Goal: Task Accomplishment & Management: Manage account settings

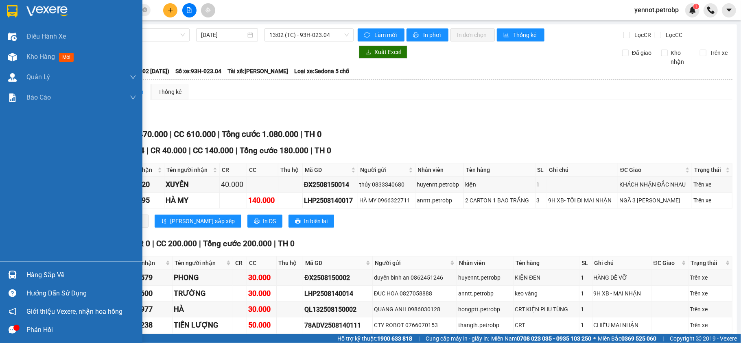
scroll to position [108, 0]
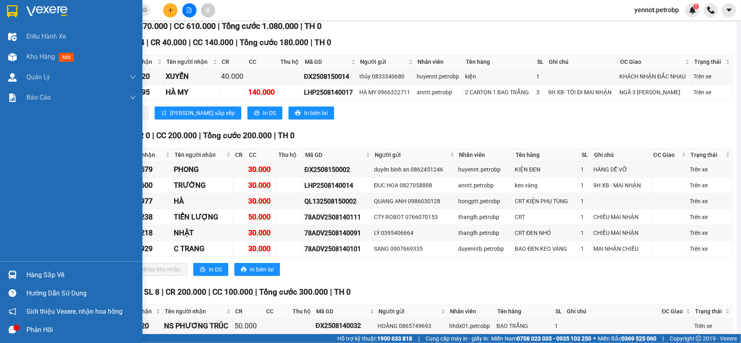
click at [47, 273] on div "Hàng sắp về" at bounding box center [81, 275] width 110 height 12
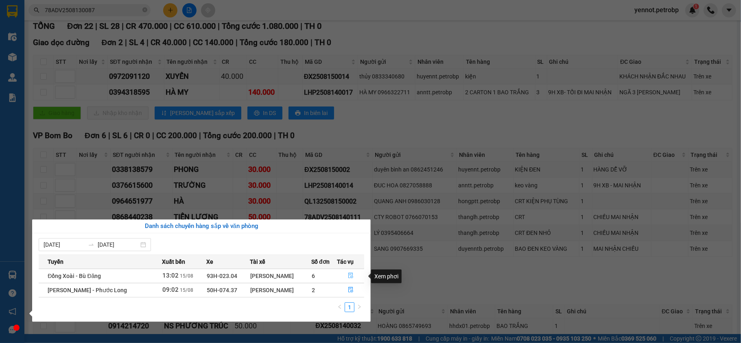
click at [351, 275] on icon "file-done" at bounding box center [350, 276] width 5 height 6
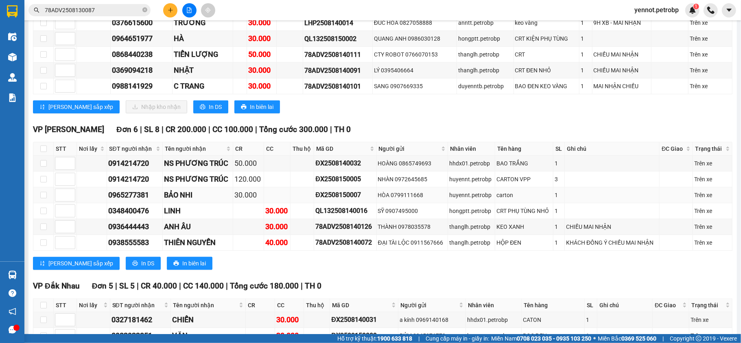
scroll to position [163, 0]
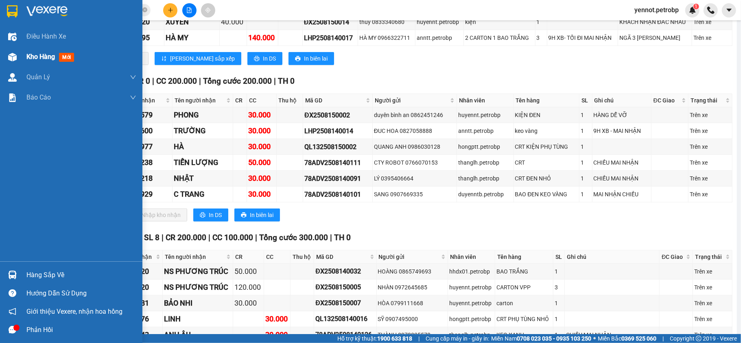
click at [27, 61] on div "Kho hàng mới" at bounding box center [51, 57] width 51 height 10
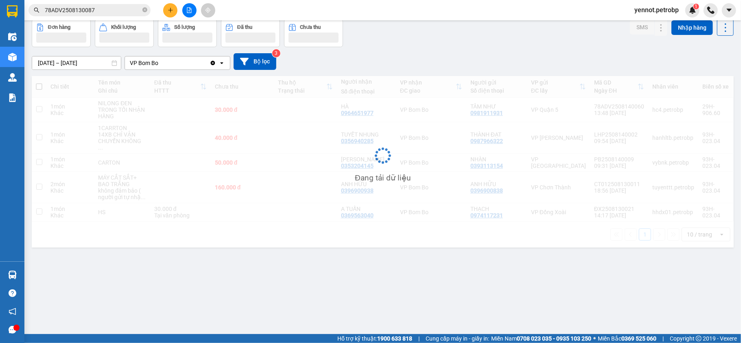
scroll to position [37, 0]
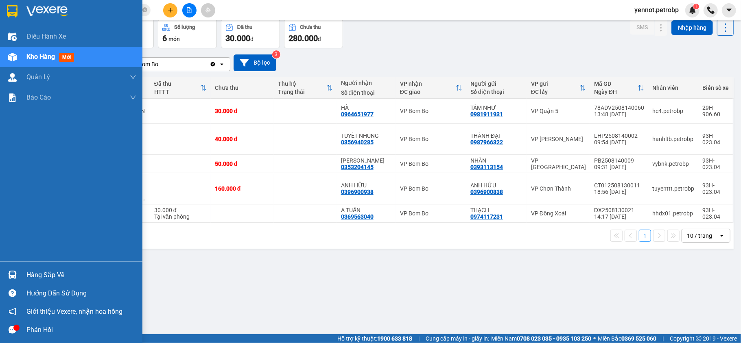
click at [22, 270] on div "Hàng sắp về" at bounding box center [71, 275] width 142 height 18
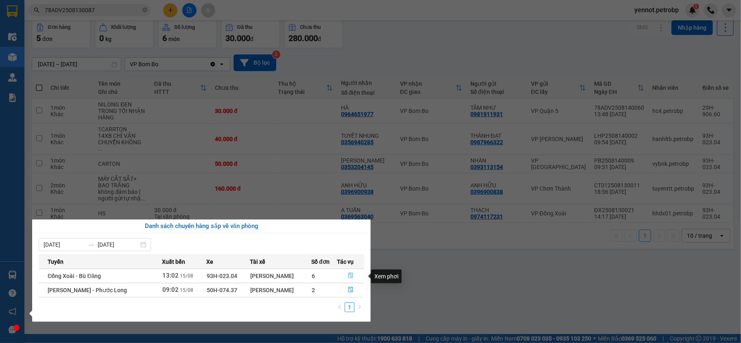
click at [349, 275] on icon "file-done" at bounding box center [351, 276] width 6 height 6
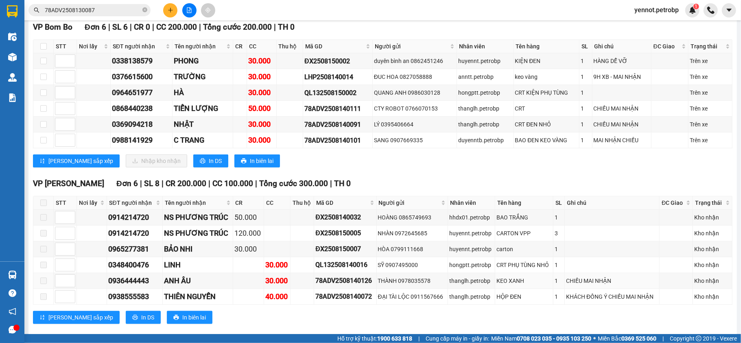
scroll to position [163, 0]
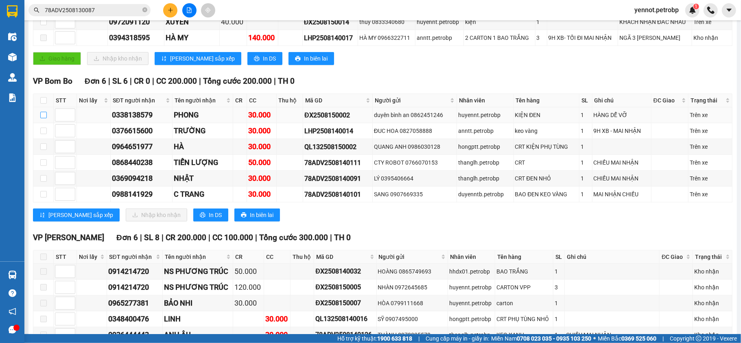
click at [45, 118] on input "checkbox" at bounding box center [43, 115] width 7 height 7
checkbox input "true"
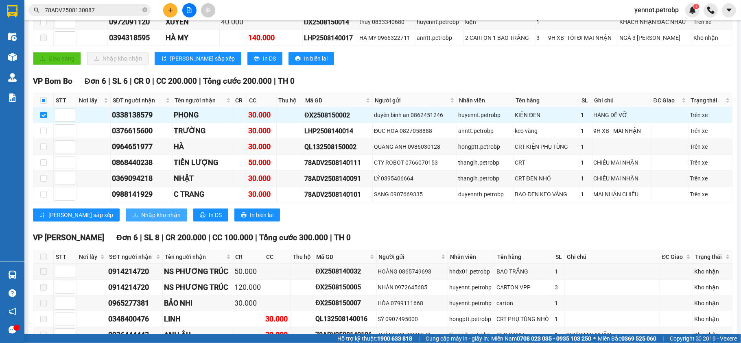
click at [141, 220] on span "Nhập kho nhận" at bounding box center [160, 215] width 39 height 9
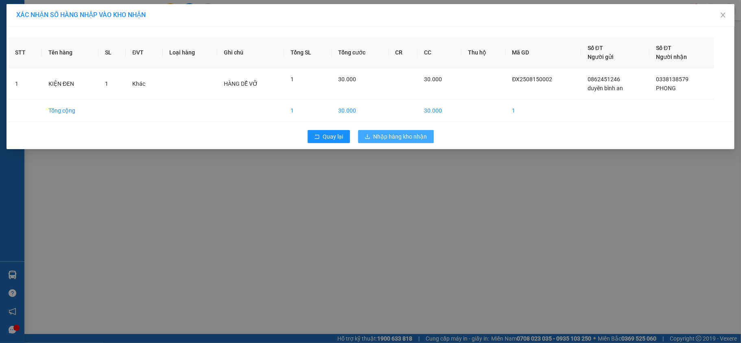
click at [408, 140] on span "Nhập hàng kho nhận" at bounding box center [400, 136] width 54 height 9
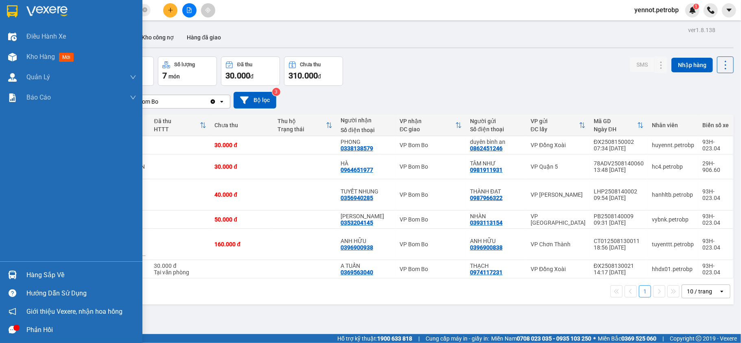
click at [35, 274] on div "Hàng sắp về" at bounding box center [81, 275] width 110 height 12
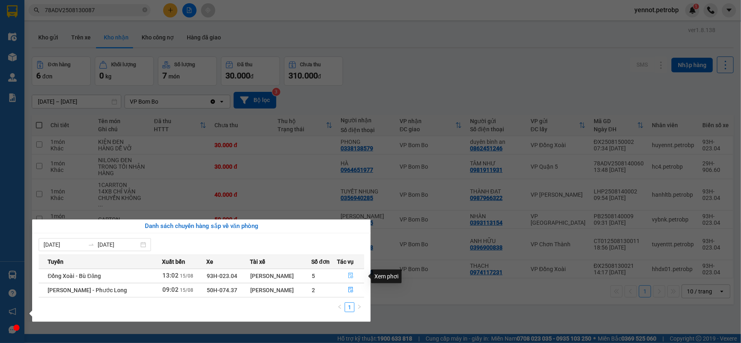
click at [351, 277] on icon "file-done" at bounding box center [351, 276] width 6 height 6
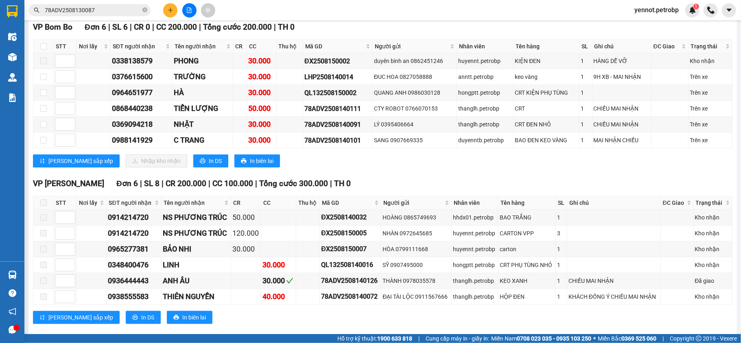
scroll to position [163, 0]
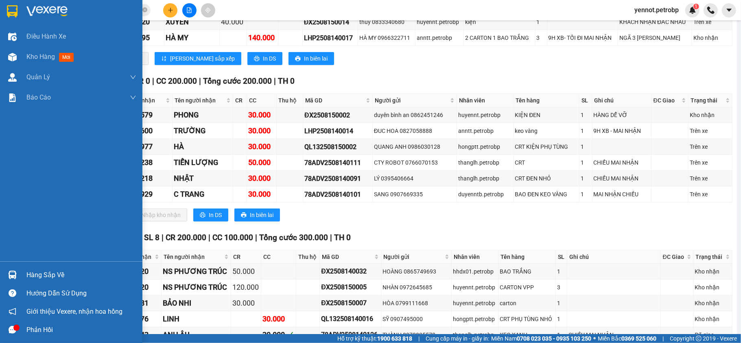
click at [17, 267] on div "Hàng sắp về" at bounding box center [71, 275] width 142 height 18
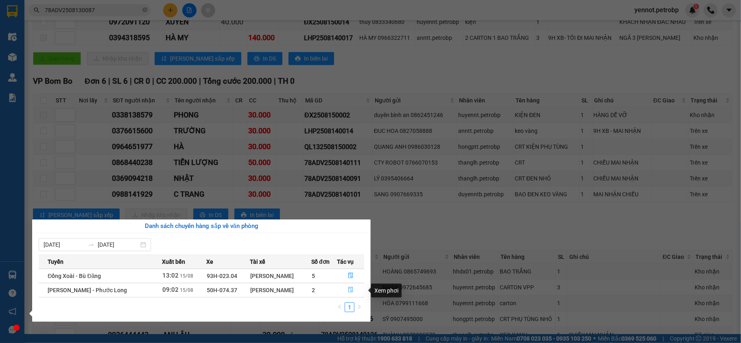
click at [348, 288] on icon "file-done" at bounding box center [351, 290] width 6 height 6
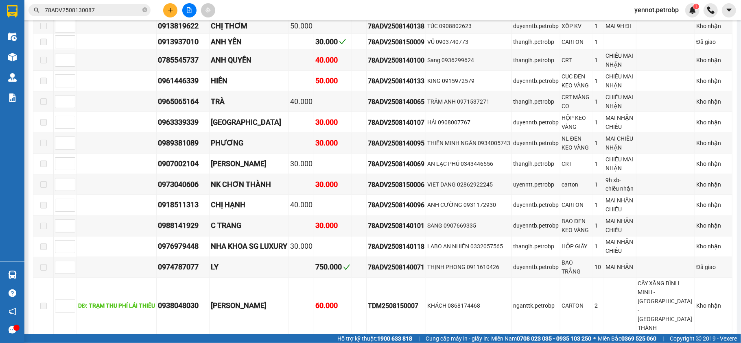
scroll to position [1193, 0]
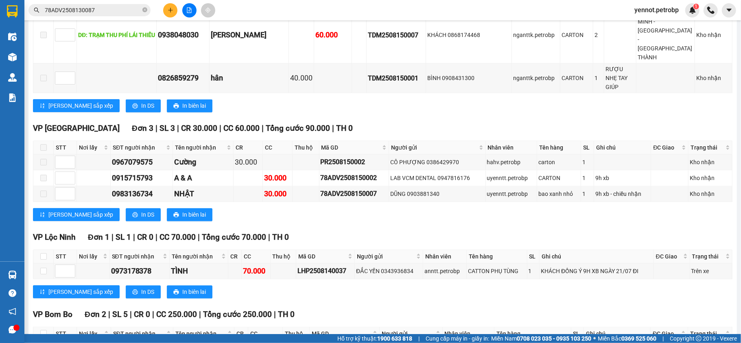
checkbox input "true"
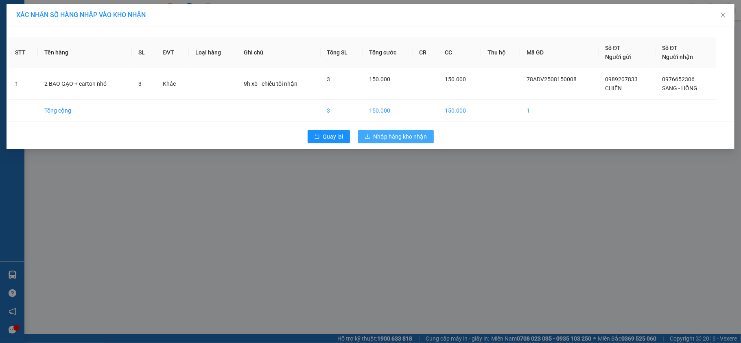
click at [379, 137] on span "Nhập hàng kho nhận" at bounding box center [400, 136] width 54 height 9
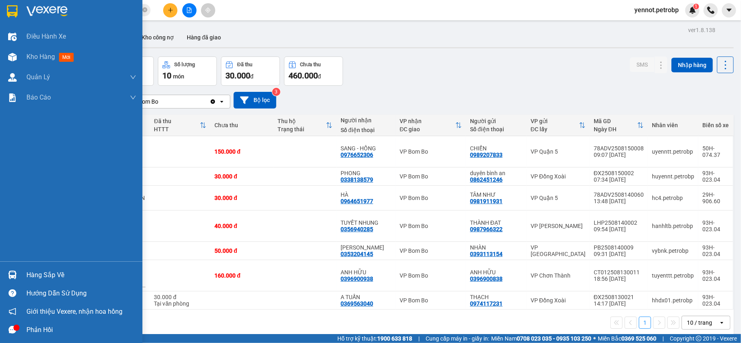
click at [39, 275] on div "Hàng sắp về" at bounding box center [81, 275] width 110 height 12
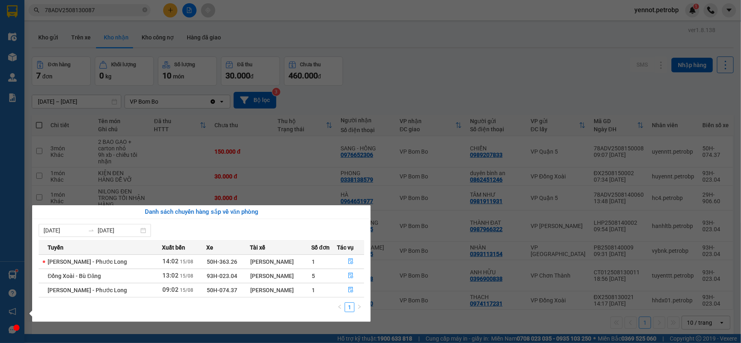
click at [6, 198] on div "Điều hành xe Kho hàng mới Quản [PERSON_NAME] lý chuyến Quản lý giao nhận mới Qu…" at bounding box center [12, 171] width 24 height 343
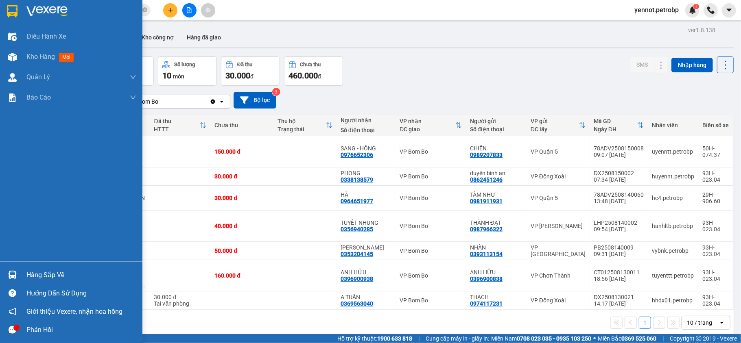
click at [21, 275] on div "Hàng sắp về" at bounding box center [71, 275] width 142 height 18
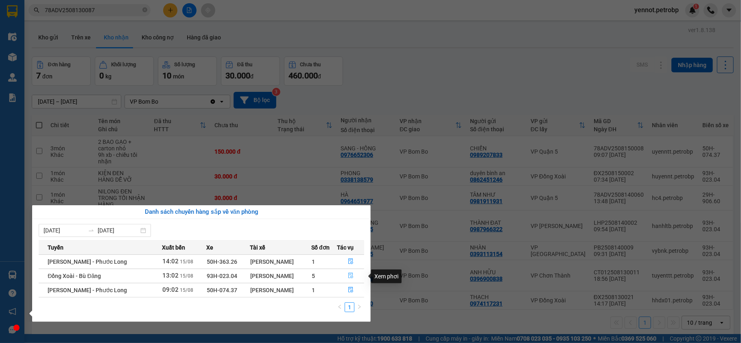
click at [350, 276] on icon "file-done" at bounding box center [350, 276] width 5 height 6
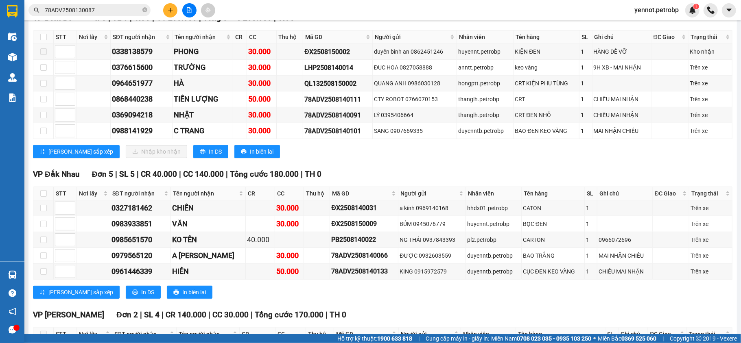
scroll to position [63, 0]
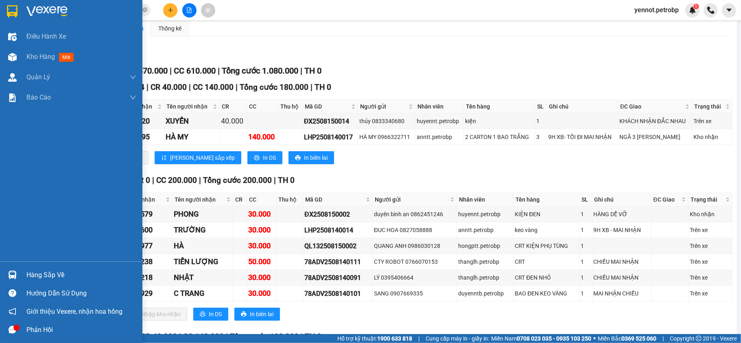
click at [15, 269] on div at bounding box center [12, 275] width 14 height 14
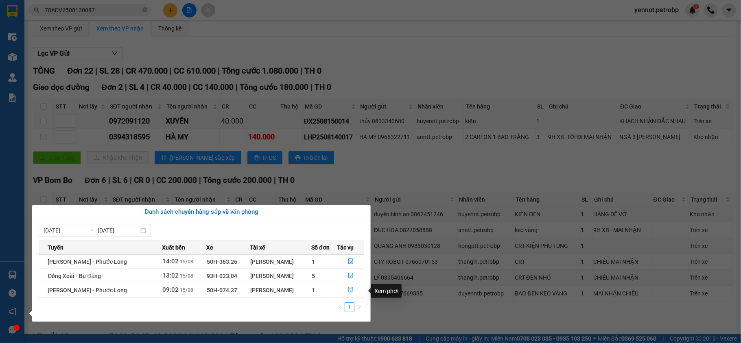
click at [352, 287] on button "button" at bounding box center [351, 290] width 26 height 13
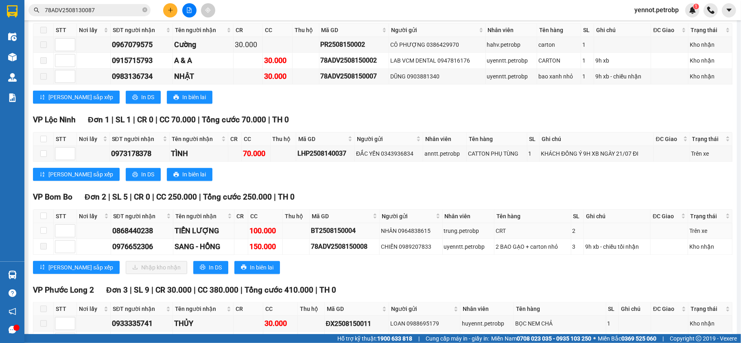
scroll to position [1256, 0]
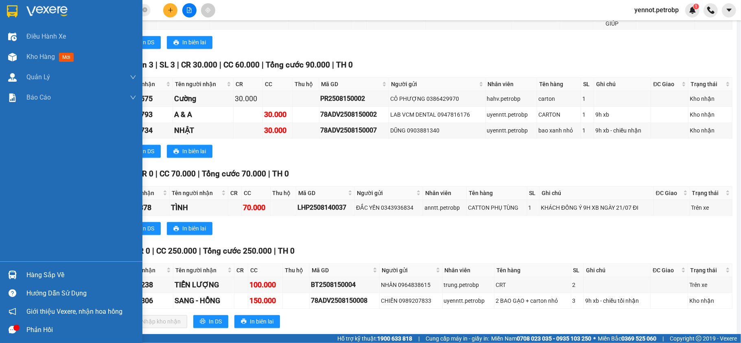
click at [25, 272] on div "Hàng sắp về" at bounding box center [71, 275] width 142 height 18
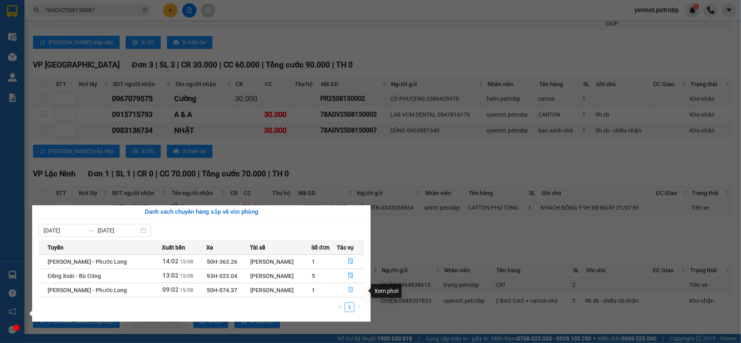
click at [351, 287] on button "button" at bounding box center [351, 290] width 26 height 13
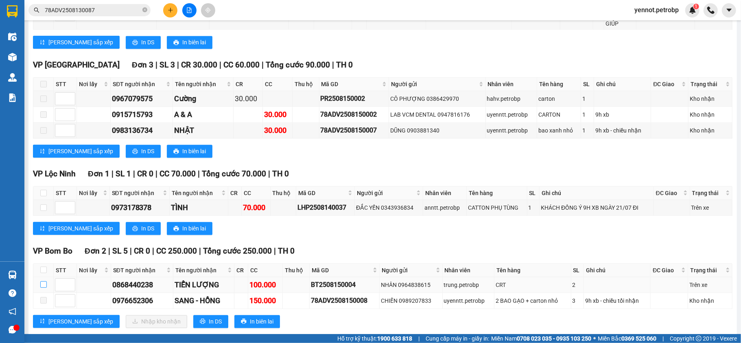
click at [44, 281] on input "checkbox" at bounding box center [43, 284] width 7 height 7
checkbox input "true"
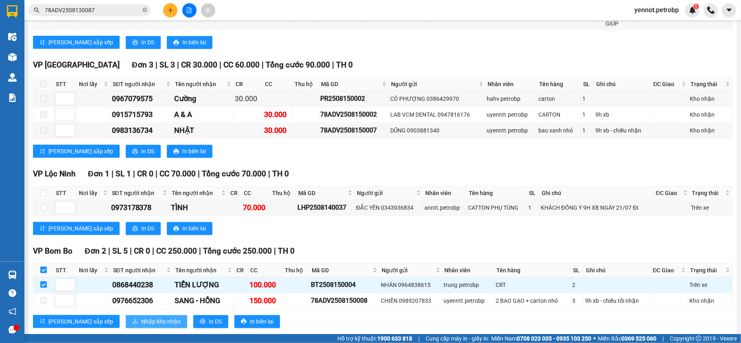
click at [141, 317] on span "Nhập kho nhận" at bounding box center [160, 321] width 39 height 9
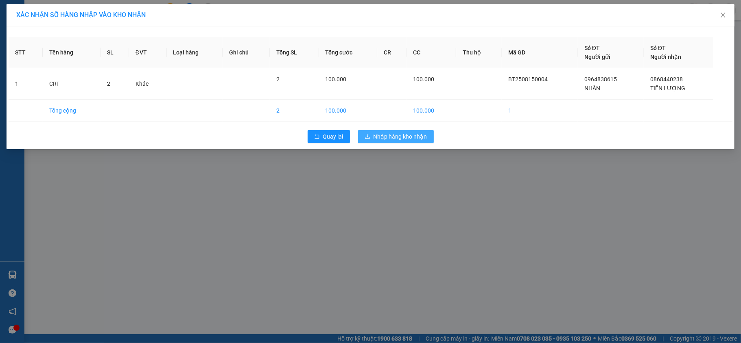
click at [397, 140] on span "Nhập hàng kho nhận" at bounding box center [400, 136] width 54 height 9
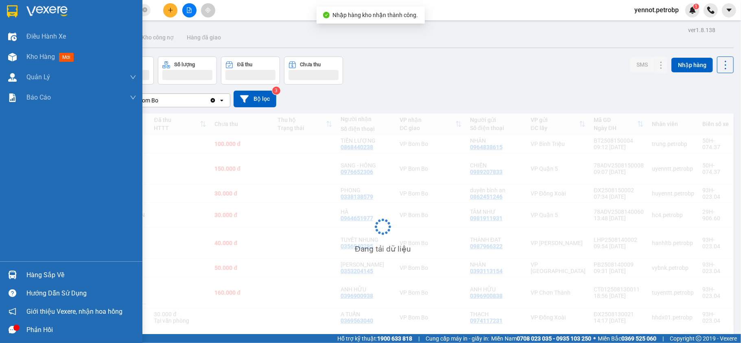
click at [16, 277] on img at bounding box center [12, 275] width 9 height 9
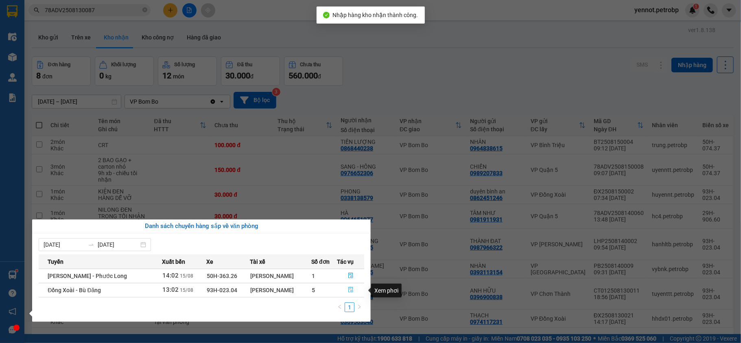
click at [348, 291] on icon "file-done" at bounding box center [351, 290] width 6 height 6
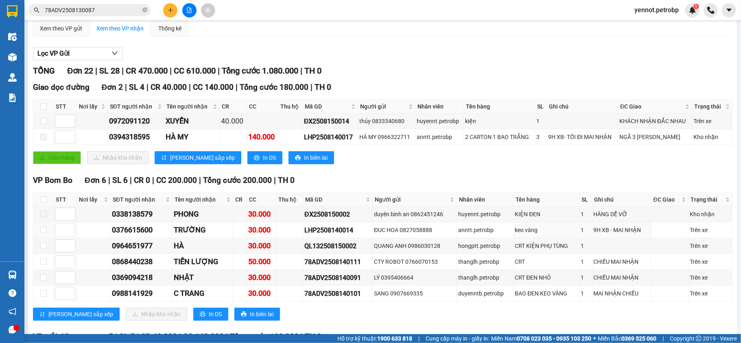
scroll to position [118, 0]
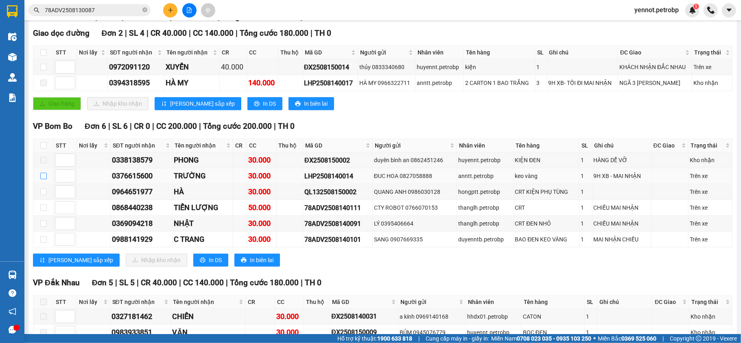
click at [44, 177] on input "checkbox" at bounding box center [43, 176] width 7 height 7
checkbox input "true"
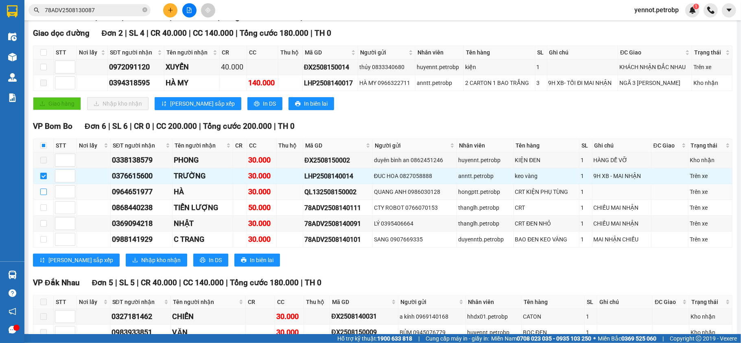
click at [41, 192] on input "checkbox" at bounding box center [43, 192] width 7 height 7
checkbox input "true"
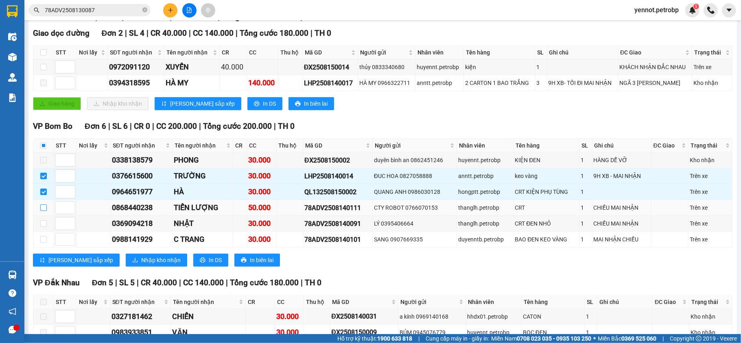
click at [44, 210] on input "checkbox" at bounding box center [43, 208] width 7 height 7
checkbox input "true"
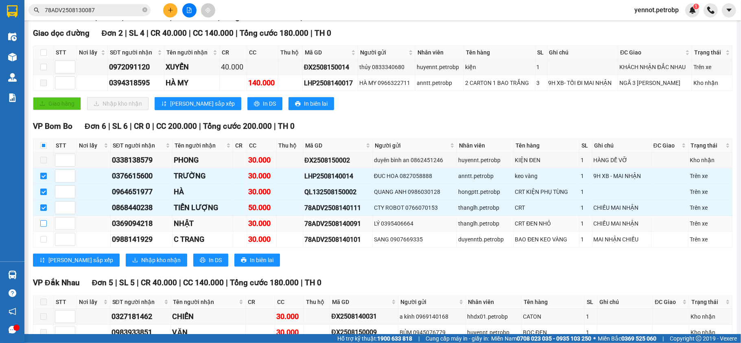
click at [43, 225] on input "checkbox" at bounding box center [43, 223] width 7 height 7
checkbox input "true"
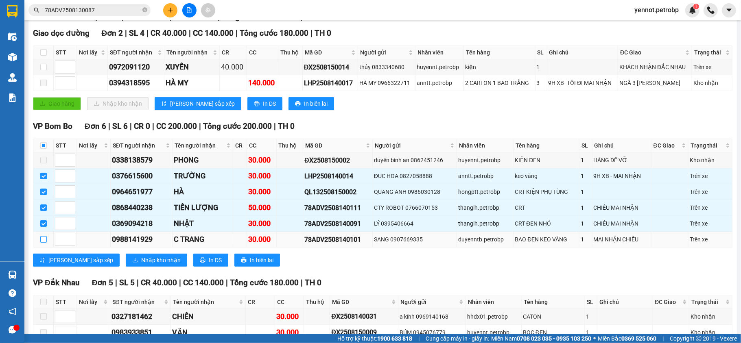
click at [42, 241] on input "checkbox" at bounding box center [43, 239] width 7 height 7
checkbox input "true"
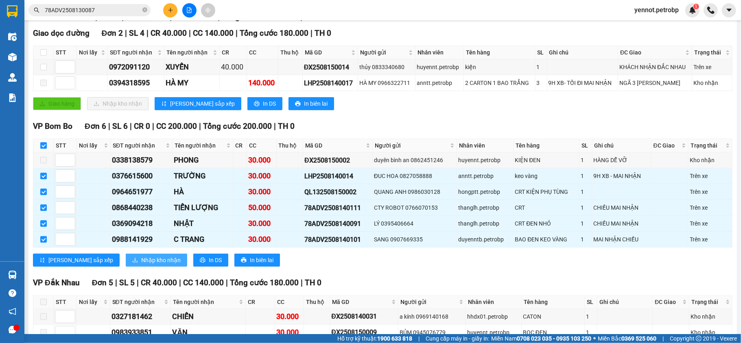
click at [134, 267] on button "Nhập kho nhận" at bounding box center [156, 260] width 61 height 13
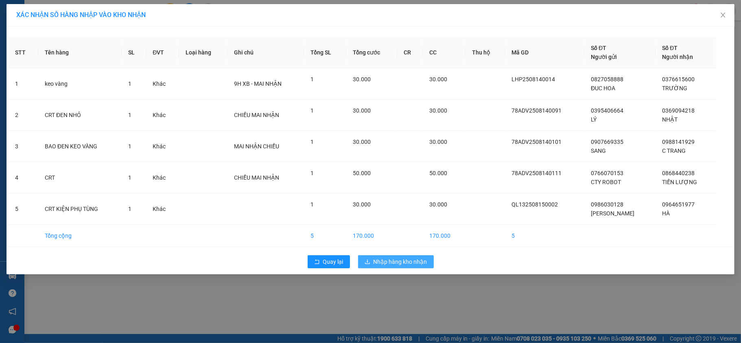
click at [397, 268] on button "Nhập hàng kho nhận" at bounding box center [396, 261] width 76 height 13
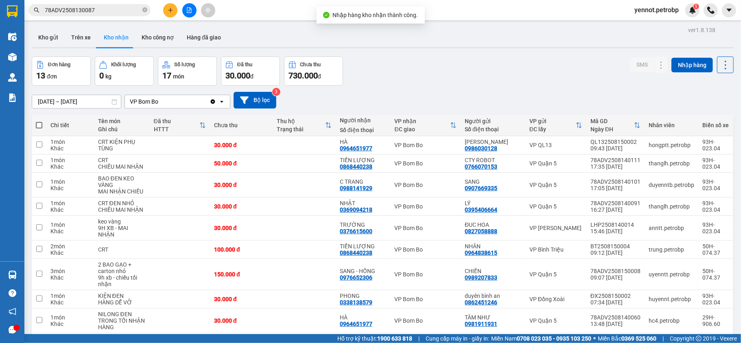
click at [108, 35] on button "Kho nhận" at bounding box center [116, 38] width 38 height 20
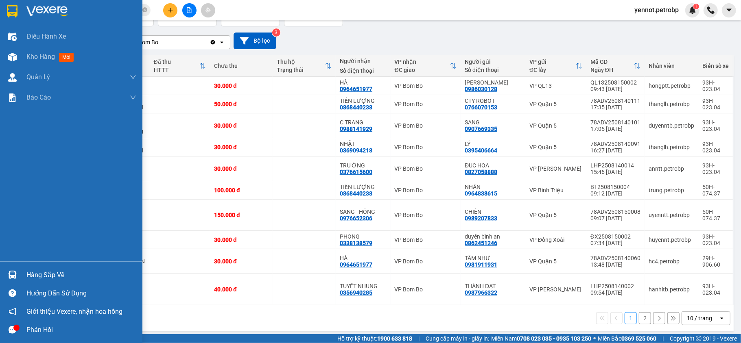
click at [20, 270] on div "Hàng sắp về" at bounding box center [71, 275] width 142 height 18
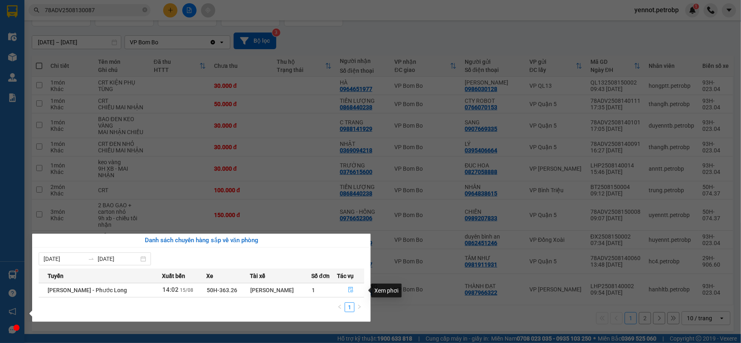
click at [352, 291] on icon "file-done" at bounding box center [351, 290] width 6 height 6
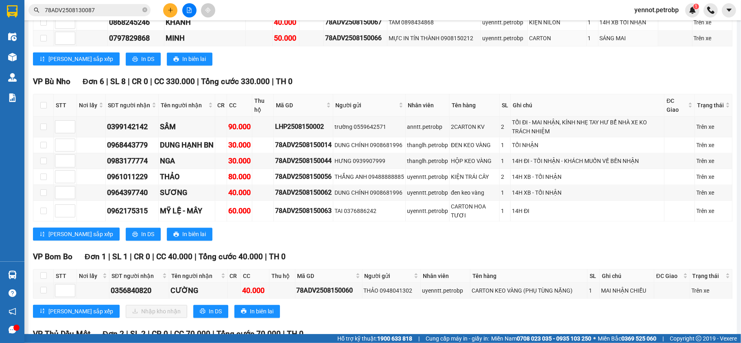
scroll to position [1356, 0]
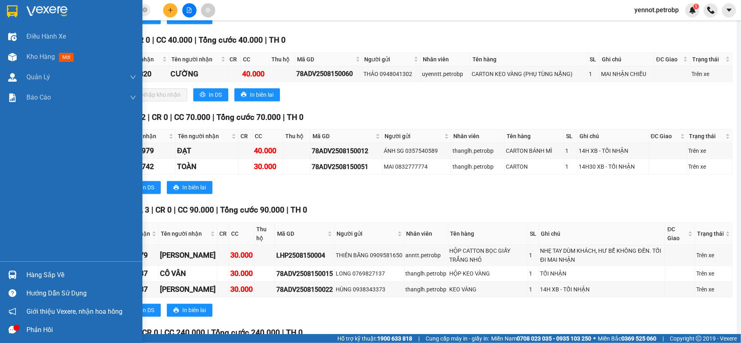
click at [29, 274] on div "Hàng sắp về" at bounding box center [81, 275] width 110 height 12
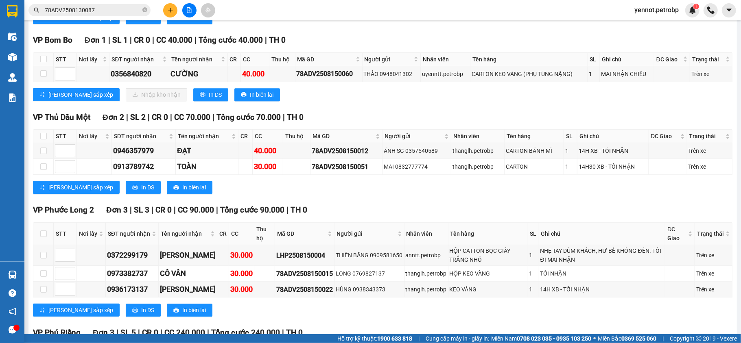
click at [272, 223] on section "Kết quả tìm kiếm ( 1 ) Bộ lọc Mã ĐH Trạng thái Món hàng Tổng cước Chưa cước Ngư…" at bounding box center [370, 171] width 741 height 343
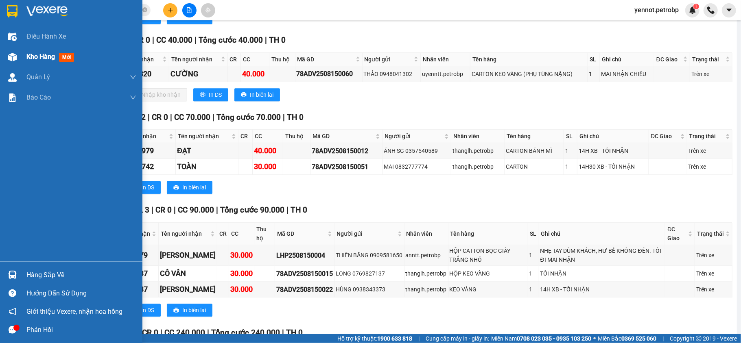
click at [40, 53] on span "Kho hàng" at bounding box center [40, 57] width 28 height 8
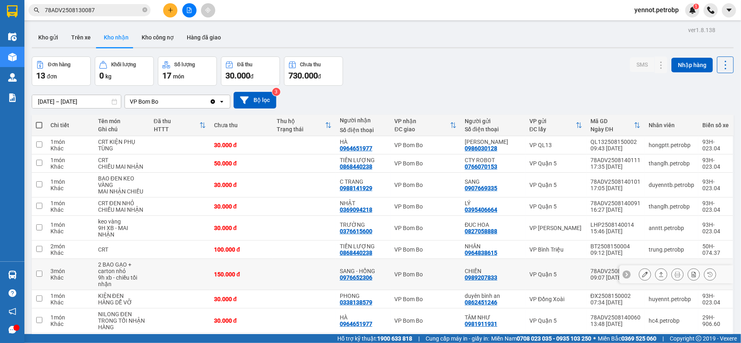
scroll to position [54, 0]
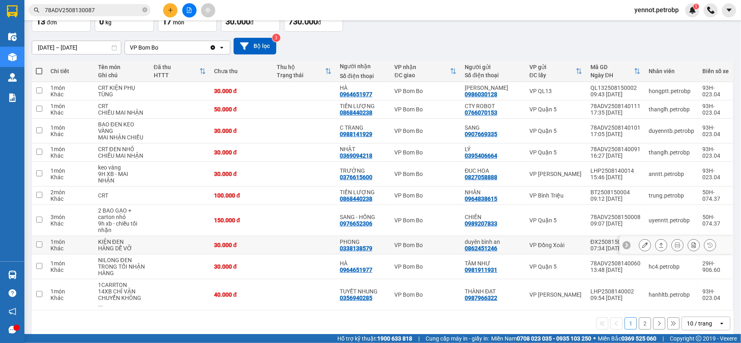
click at [553, 252] on td "VP Đồng Xoài" at bounding box center [555, 245] width 61 height 18
checkbox input "true"
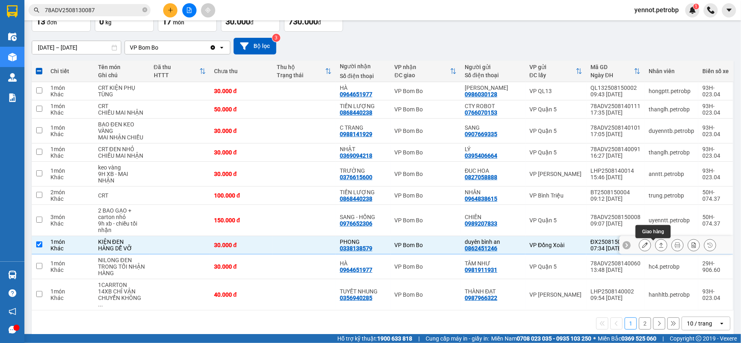
click at [658, 248] on icon at bounding box center [661, 245] width 6 height 6
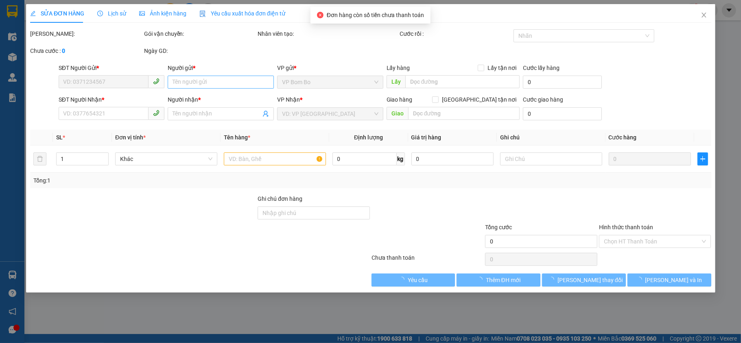
type input "0862451246"
type input "duyên bình an"
type input "0338138579"
type input "PHONG"
type input "30.000"
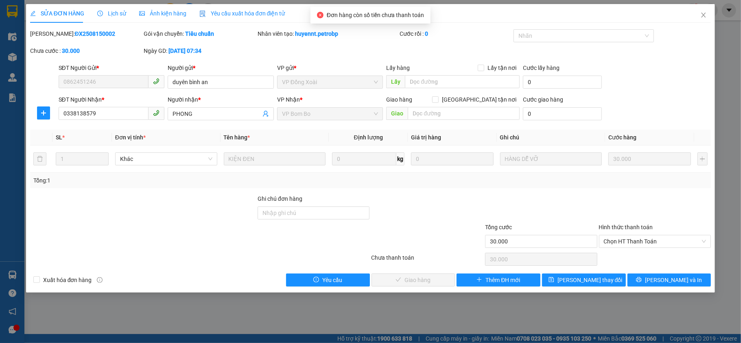
drag, startPoint x: 101, startPoint y: 30, endPoint x: 50, endPoint y: 36, distance: 51.2
click at [50, 36] on div "Mã ĐH: ĐX2508150002" at bounding box center [86, 33] width 112 height 9
copy b "ĐX2508150002"
click at [623, 247] on span "Chọn HT Thanh Toán" at bounding box center [655, 242] width 102 height 12
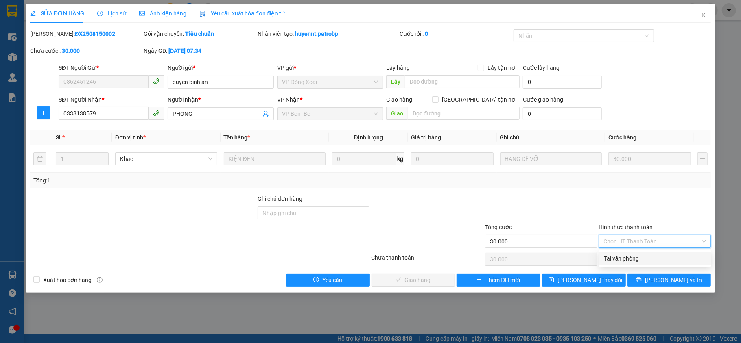
click at [624, 257] on div "Tại văn phòng" at bounding box center [655, 258] width 102 height 9
type input "0"
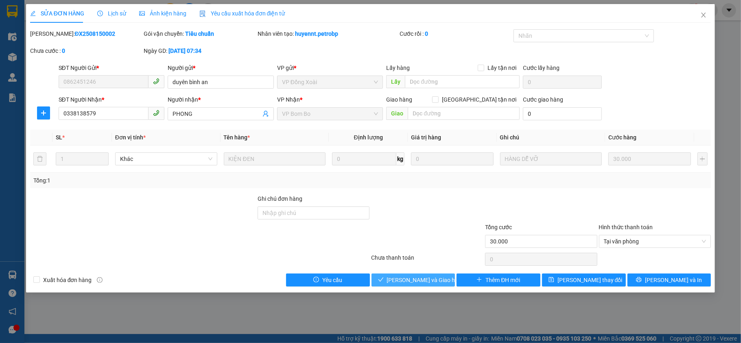
click at [428, 280] on span "[PERSON_NAME] và Giao hàng" at bounding box center [426, 280] width 78 height 9
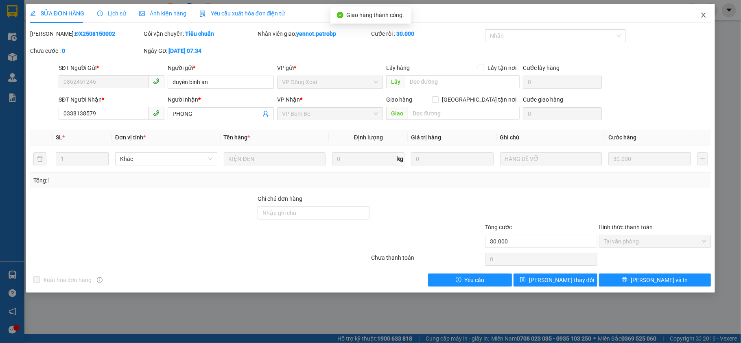
click at [701, 18] on icon "close" at bounding box center [703, 15] width 7 height 7
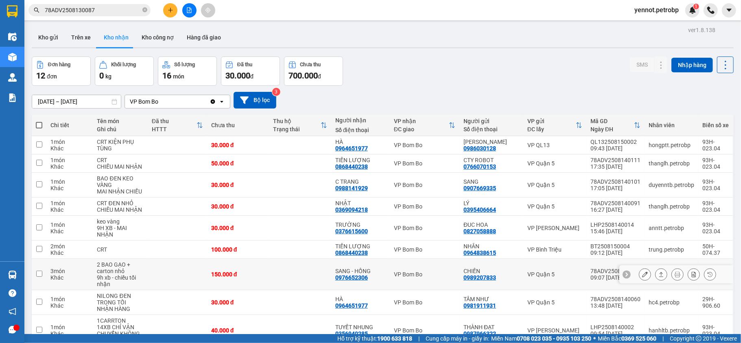
scroll to position [54, 0]
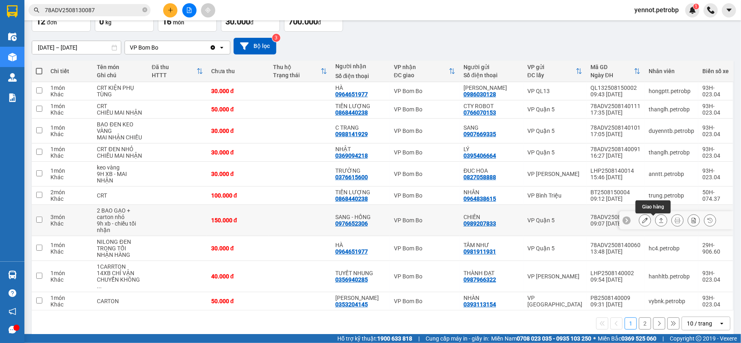
click at [659, 221] on icon at bounding box center [661, 220] width 4 height 5
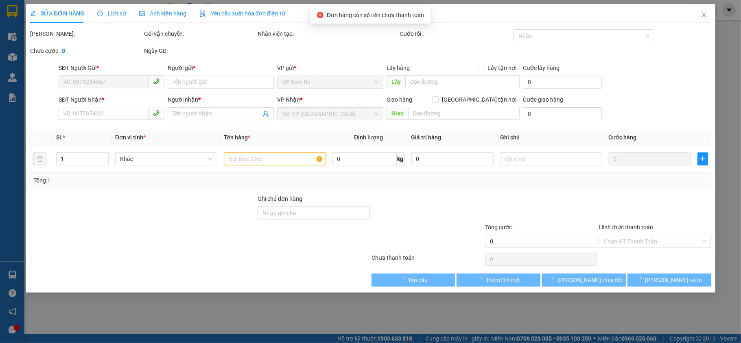
type input "0989207833"
type input "CHIẾN"
type input "0976652306"
type input "SANG - HỒNG"
type input "150.000"
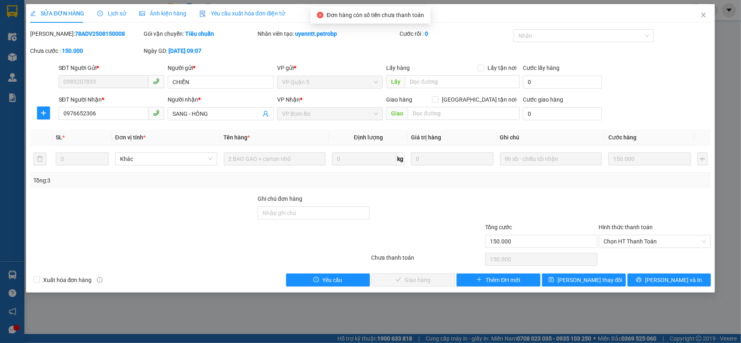
click at [648, 234] on div "Hình thức thanh toán" at bounding box center [655, 229] width 112 height 12
click at [648, 241] on span "Chọn HT Thanh Toán" at bounding box center [655, 242] width 102 height 12
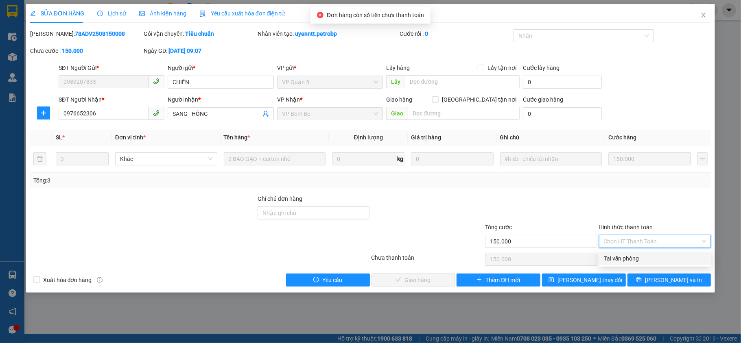
click at [630, 263] on div "Tại văn phòng" at bounding box center [655, 258] width 102 height 9
type input "0"
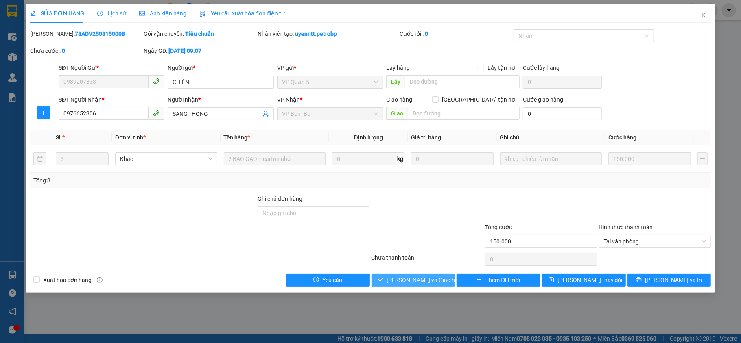
click at [422, 280] on span "[PERSON_NAME] và Giao hàng" at bounding box center [426, 280] width 78 height 9
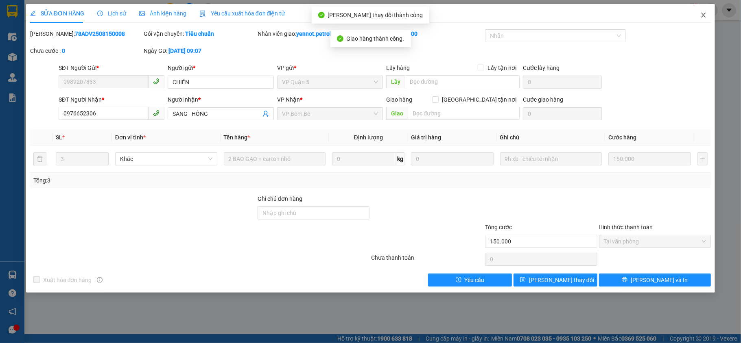
click at [703, 15] on icon "close" at bounding box center [703, 15] width 4 height 5
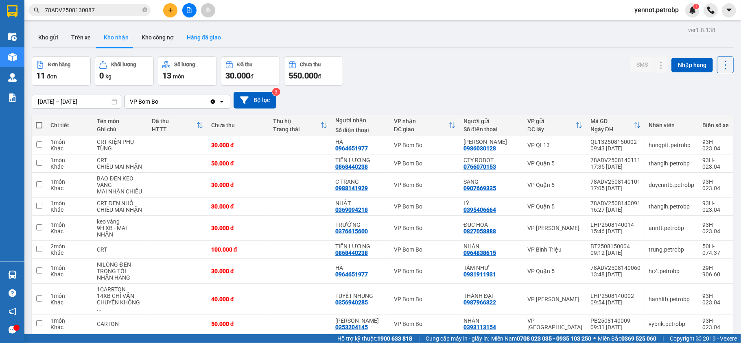
click at [198, 33] on button "Hàng đã giao" at bounding box center [203, 38] width 47 height 20
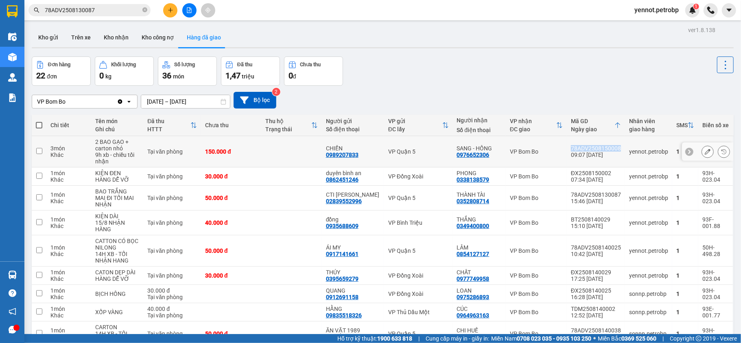
drag, startPoint x: 615, startPoint y: 147, endPoint x: 560, endPoint y: 146, distance: 54.5
click at [567, 146] on td "78ADV2508150008 09:07 15/08" at bounding box center [596, 151] width 58 height 31
checkbox input "true"
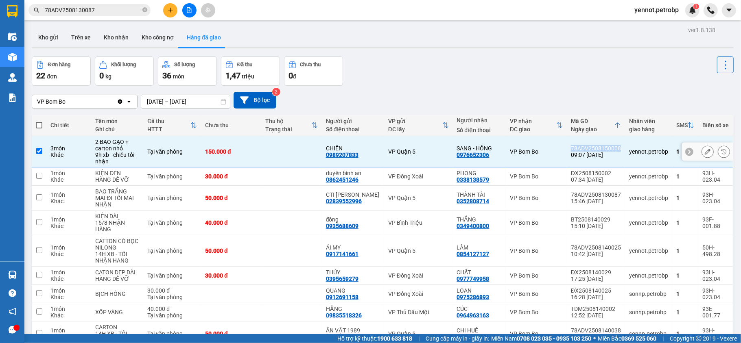
copy div "78ADV2508150008"
click at [61, 39] on button "Kho gửi" at bounding box center [48, 38] width 33 height 20
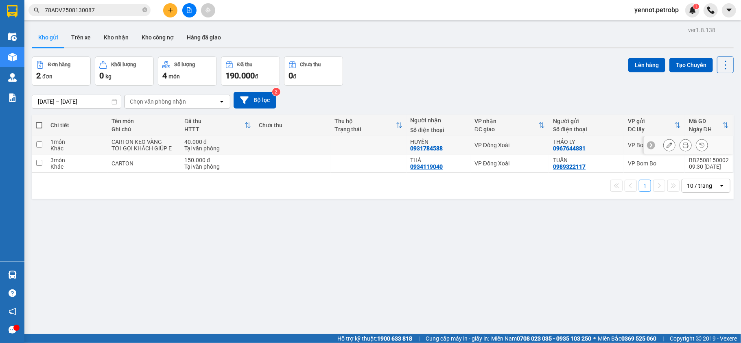
click at [334, 145] on td at bounding box center [369, 145] width 76 height 18
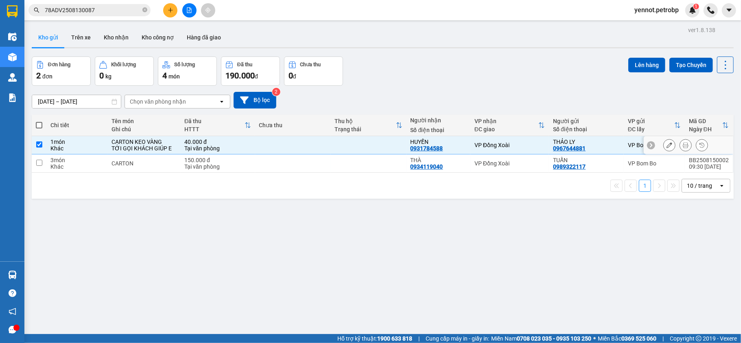
checkbox input "true"
click at [334, 160] on td at bounding box center [369, 164] width 76 height 18
checkbox input "true"
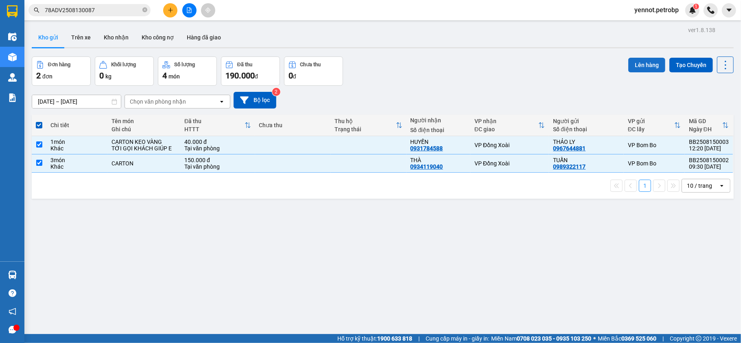
click at [643, 64] on button "Lên hàng" at bounding box center [646, 65] width 37 height 15
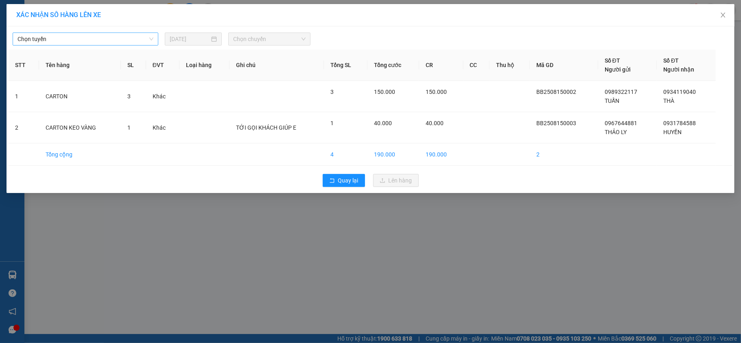
click at [111, 33] on span "Chọn tuyến" at bounding box center [85, 39] width 136 height 12
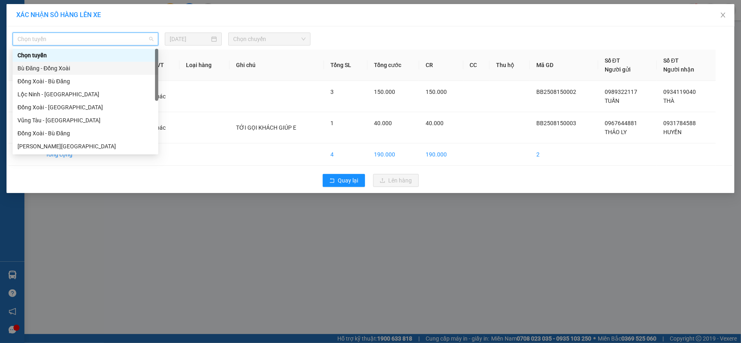
click at [114, 64] on div "Bù Đăng - Đồng Xoài" at bounding box center [85, 68] width 136 height 9
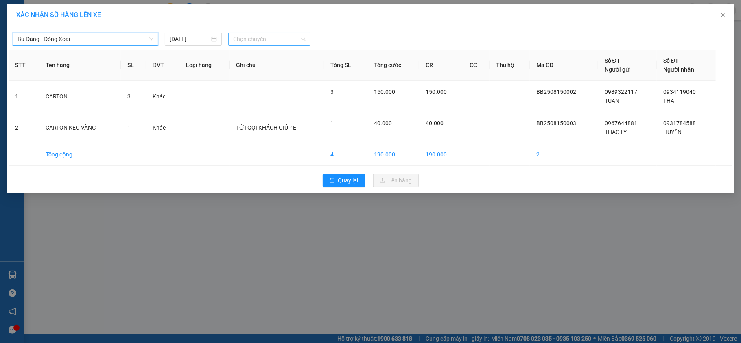
click at [264, 39] on span "Chọn chuyến" at bounding box center [269, 39] width 72 height 12
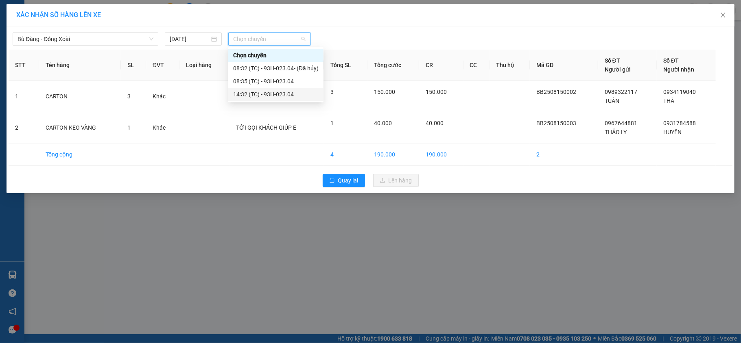
click at [271, 90] on div "14:32 (TC) - 93H-023.04" at bounding box center [275, 94] width 85 height 9
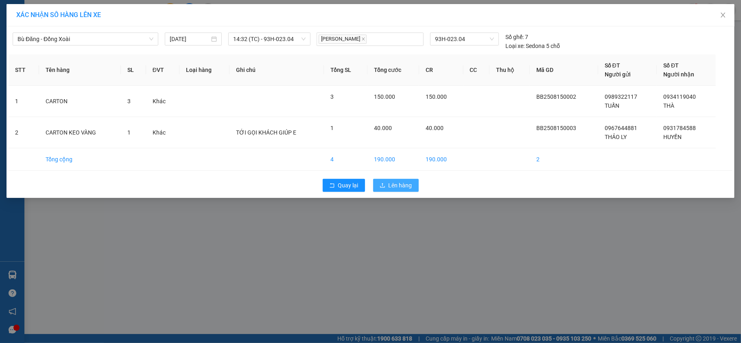
click at [399, 183] on span "Lên hàng" at bounding box center [400, 185] width 24 height 9
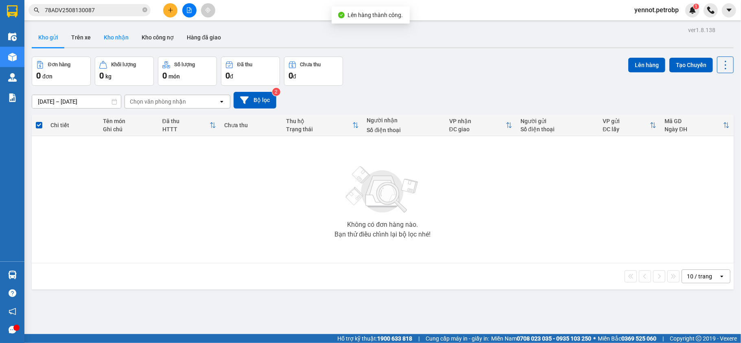
click at [114, 35] on button "Kho nhận" at bounding box center [116, 38] width 38 height 20
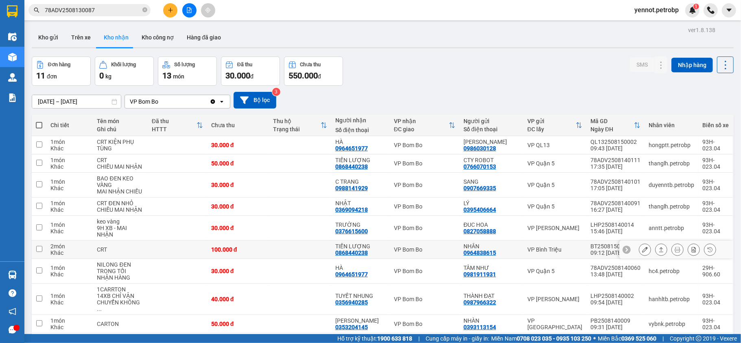
click at [655, 253] on button at bounding box center [660, 250] width 11 height 14
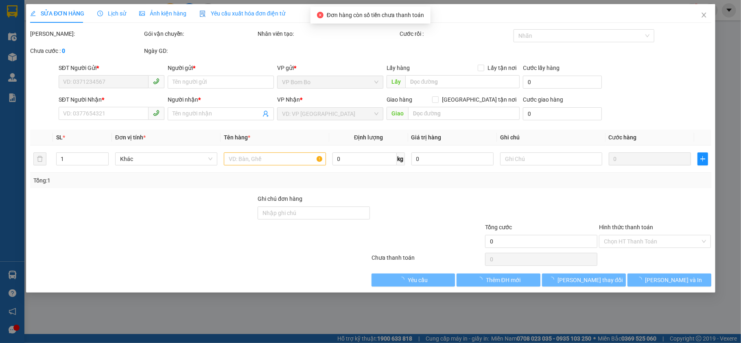
type input "0964838615"
type input "NHÂN"
type input "0868440238"
type input "TIẾN LƯỢNG"
type input "100.000"
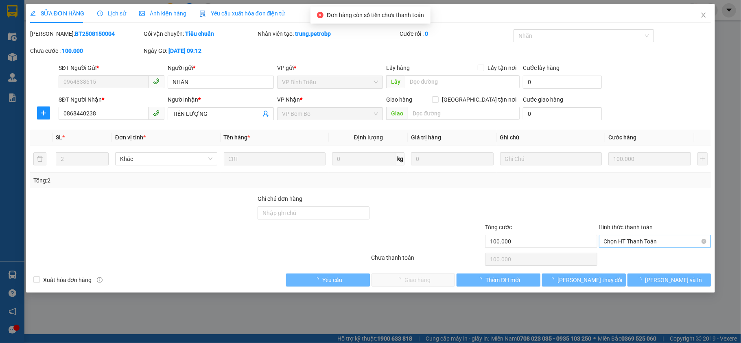
click at [637, 242] on span "Chọn HT Thanh Toán" at bounding box center [655, 242] width 102 height 12
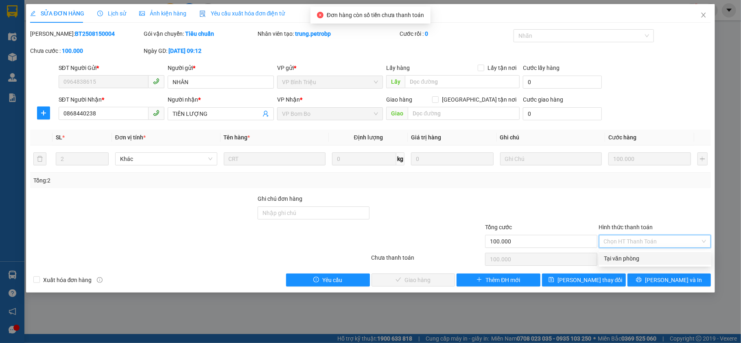
click at [631, 259] on div "Tại văn phòng" at bounding box center [655, 258] width 102 height 9
type input "0"
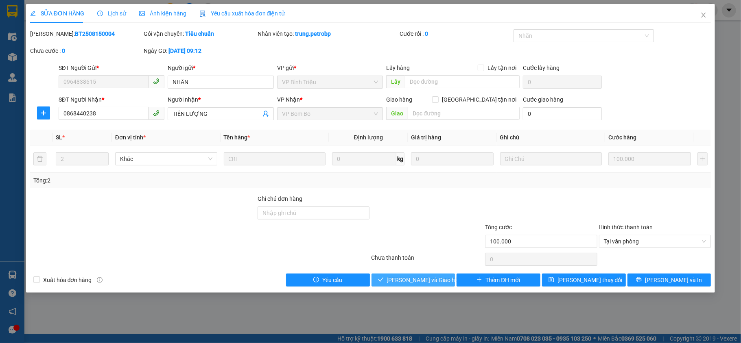
click at [423, 277] on span "[PERSON_NAME] và Giao hàng" at bounding box center [426, 280] width 78 height 9
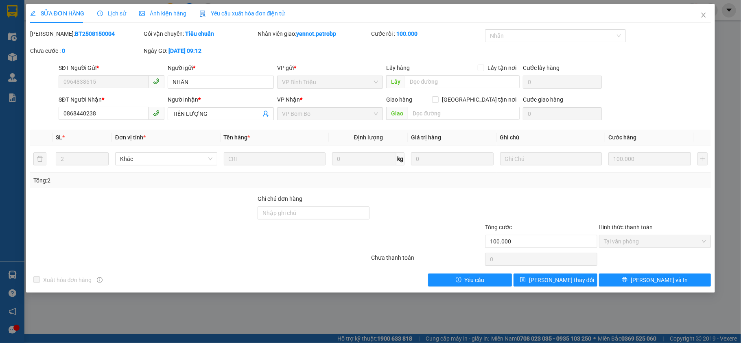
copy b "BT2508150004"
drag, startPoint x: 103, startPoint y: 35, endPoint x: 49, endPoint y: 32, distance: 54.2
click at [49, 32] on div "Mã ĐH: BT2508150004" at bounding box center [86, 33] width 112 height 9
click at [700, 15] on icon "close" at bounding box center [703, 15] width 7 height 7
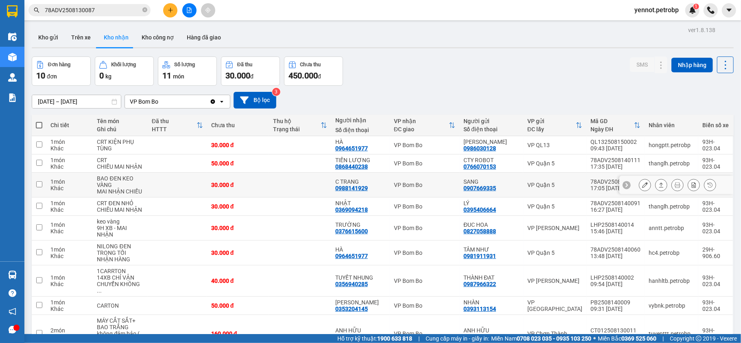
scroll to position [54, 0]
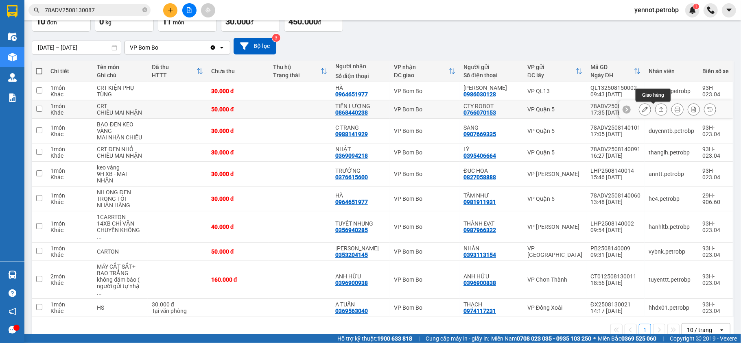
click at [656, 109] on button at bounding box center [660, 109] width 11 height 14
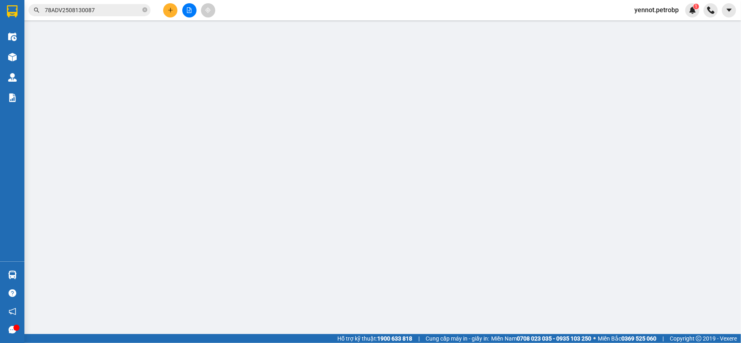
type input "0766070153"
type input "CTY ROBOT"
type input "0868440238"
type input "TIẾN LƯỢNG"
type input "50.000"
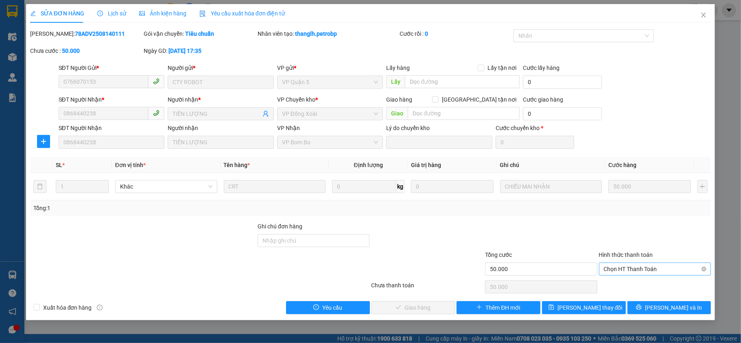
click at [628, 269] on span "Chọn HT Thanh Toán" at bounding box center [655, 269] width 102 height 12
click at [621, 286] on div "Tại văn phòng" at bounding box center [655, 286] width 102 height 9
type input "0"
click at [424, 303] on button "[PERSON_NAME] và Giao hàng" at bounding box center [413, 307] width 84 height 13
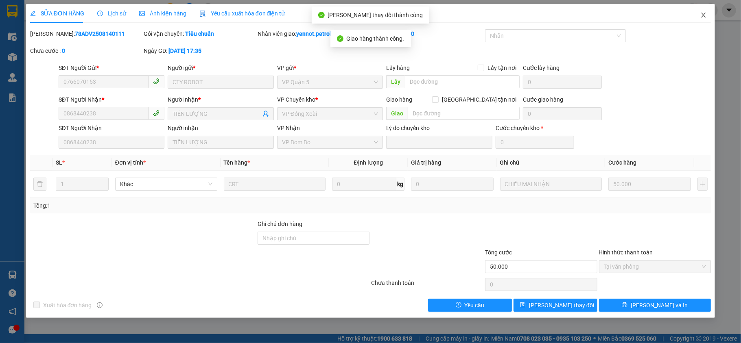
click at [703, 13] on icon "close" at bounding box center [703, 15] width 7 height 7
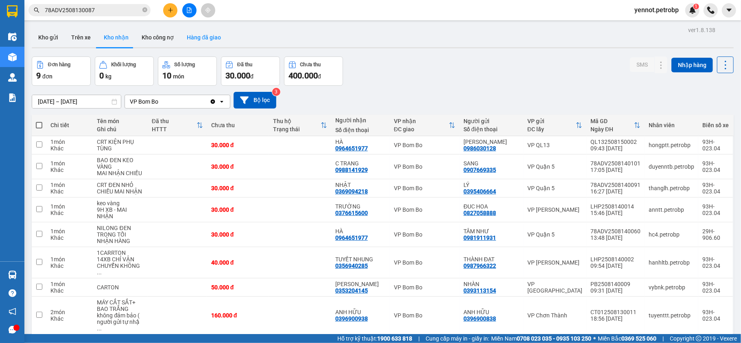
click at [207, 36] on button "Hàng đã giao" at bounding box center [203, 38] width 47 height 20
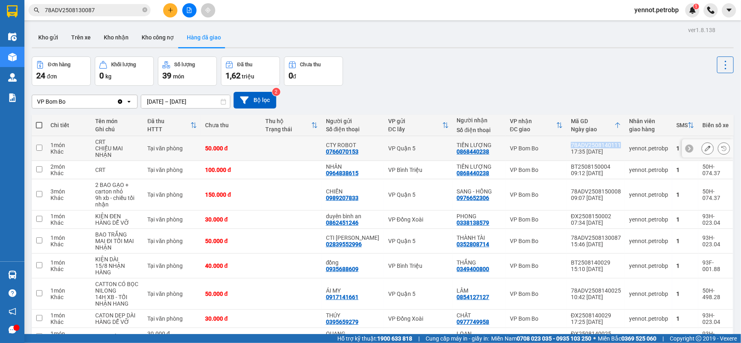
drag, startPoint x: 613, startPoint y: 145, endPoint x: 565, endPoint y: 145, distance: 48.0
click at [567, 145] on td "78ADV2508140111 17:35 14/08" at bounding box center [596, 148] width 58 height 25
checkbox input "true"
copy div "78ADV2508140111"
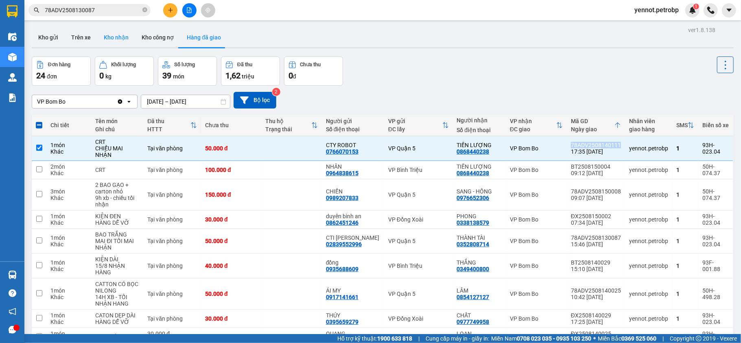
click at [105, 34] on button "Kho nhận" at bounding box center [116, 38] width 38 height 20
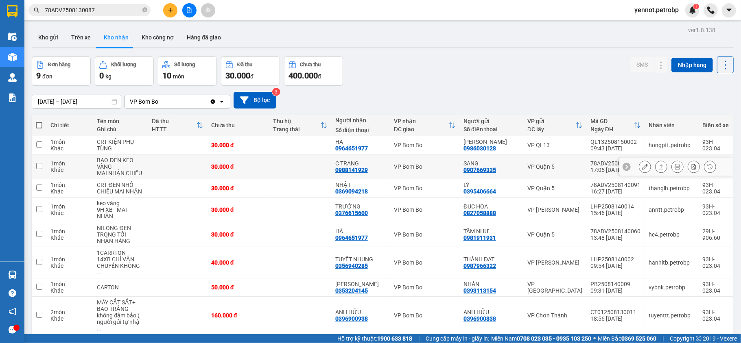
click at [658, 168] on icon at bounding box center [661, 167] width 6 height 6
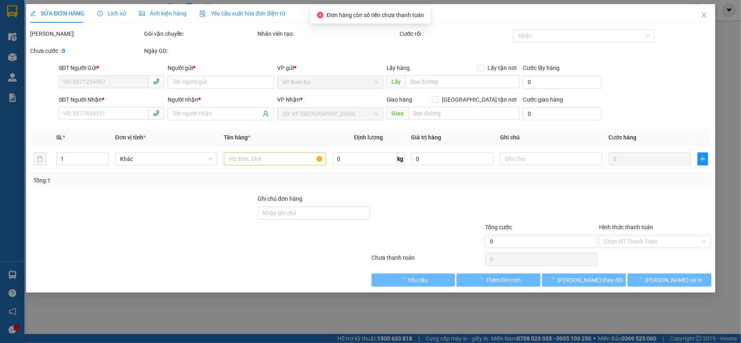
type input "0907669335"
type input "SANG"
type input "0988141929"
type input "C TRANG"
type input "30.000"
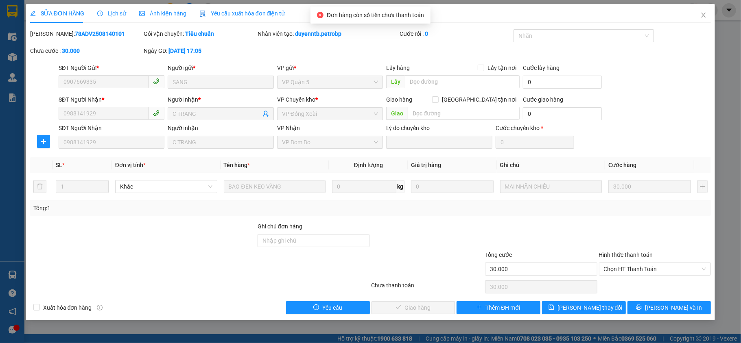
drag, startPoint x: 103, startPoint y: 31, endPoint x: 50, endPoint y: 33, distance: 52.5
click at [50, 33] on div "Mã ĐH: 78ADV2508140101" at bounding box center [86, 33] width 112 height 9
copy b "78ADV2508140101"
drag, startPoint x: 635, startPoint y: 262, endPoint x: 636, endPoint y: 268, distance: 6.6
click at [636, 261] on div "Hình thức thanh toán" at bounding box center [655, 257] width 112 height 12
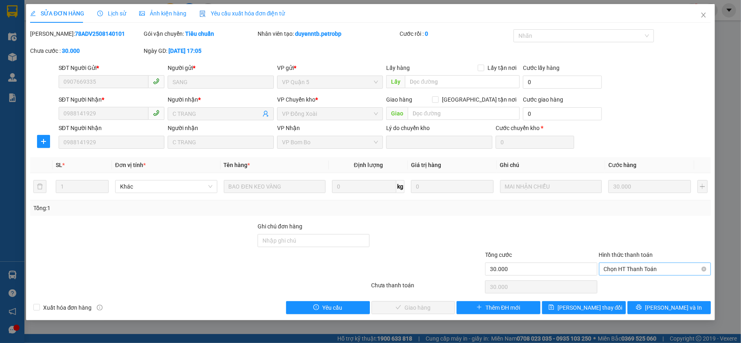
click at [636, 268] on span "Chọn HT Thanh Toán" at bounding box center [655, 269] width 102 height 12
click at [636, 281] on div "Tại văn phòng" at bounding box center [655, 286] width 112 height 13
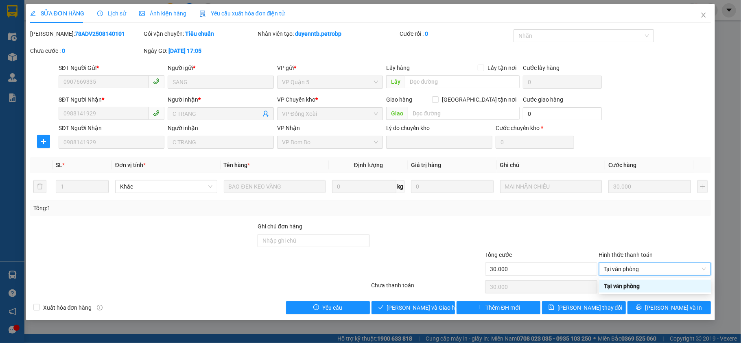
type input "0"
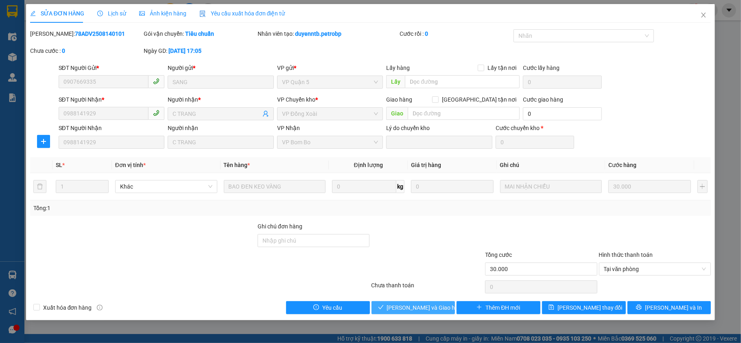
click at [426, 306] on span "[PERSON_NAME] và Giao hàng" at bounding box center [426, 307] width 78 height 9
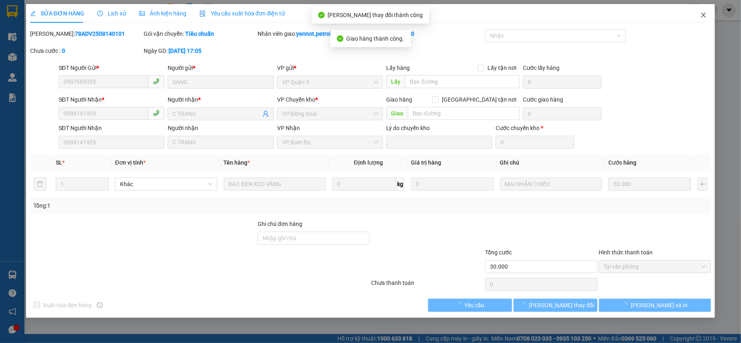
click at [705, 17] on icon "close" at bounding box center [703, 15] width 4 height 5
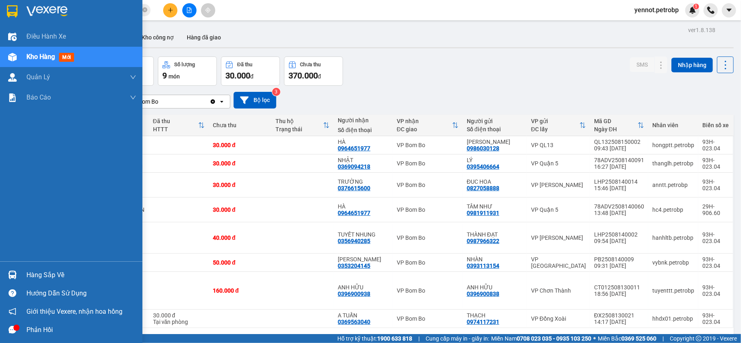
click at [33, 267] on div "Hàng sắp về" at bounding box center [71, 275] width 142 height 18
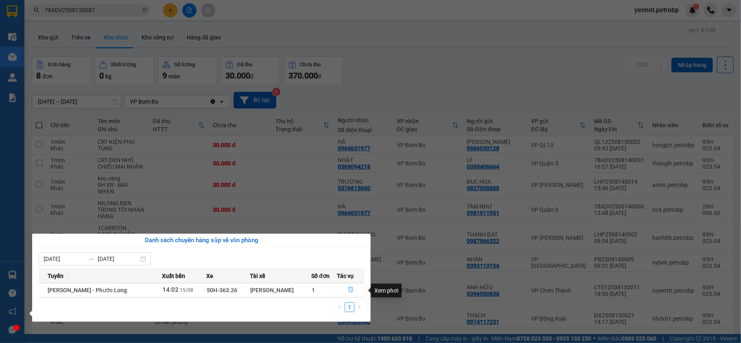
click at [349, 290] on icon "file-done" at bounding box center [350, 291] width 5 height 6
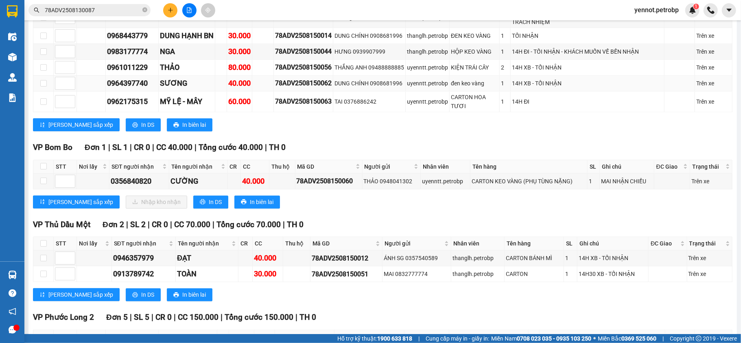
scroll to position [1193, 0]
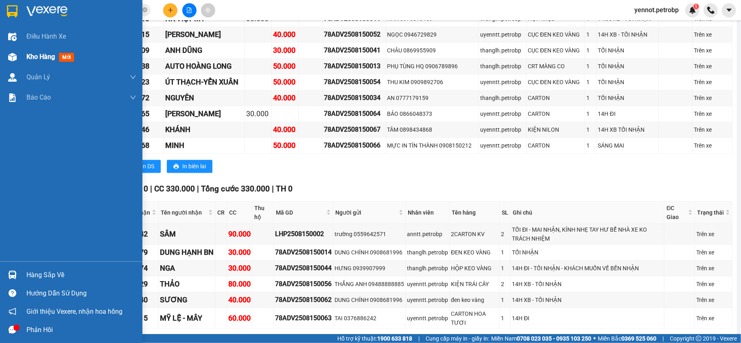
click at [42, 59] on span "Kho hàng" at bounding box center [40, 57] width 28 height 8
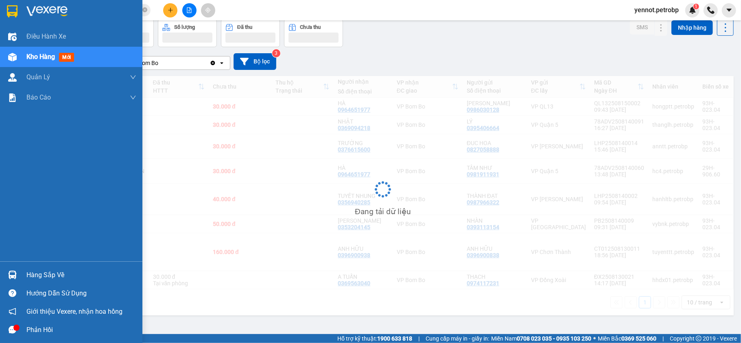
scroll to position [37, 0]
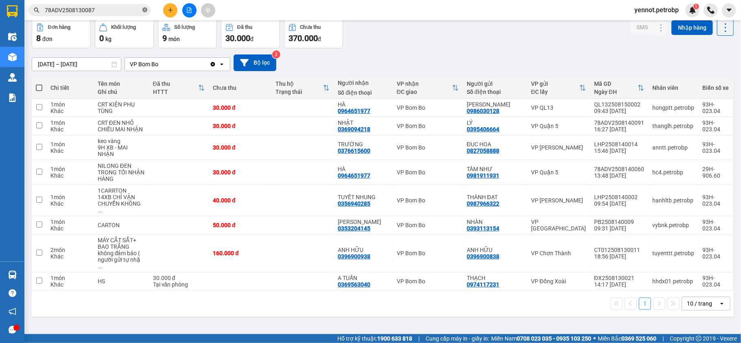
click at [144, 10] on icon "close-circle" at bounding box center [144, 9] width 5 height 5
click at [169, 11] on icon "plus" at bounding box center [171, 10] width 6 height 6
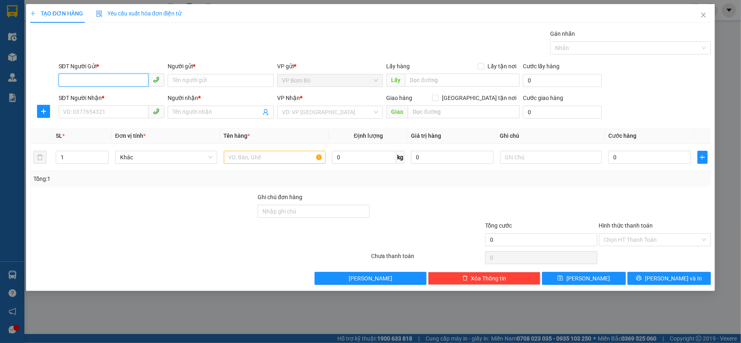
click at [113, 82] on input "SĐT Người Gửi *" at bounding box center [104, 80] width 90 height 13
type input "0963785955"
click at [109, 92] on div "0963785955 - THƯƠNG" at bounding box center [112, 97] width 106 height 13
type input "THƯƠNG"
type input "0355134809"
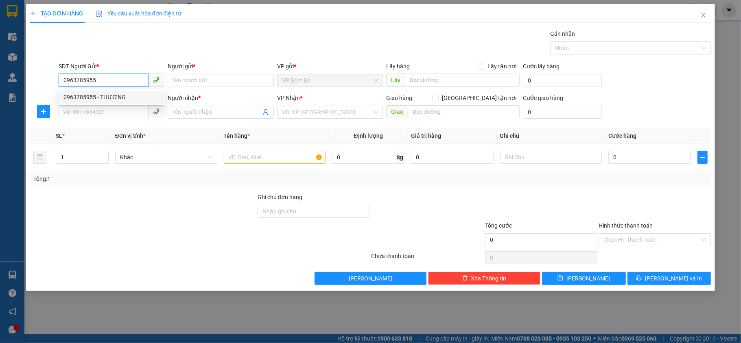
type input "TÂM"
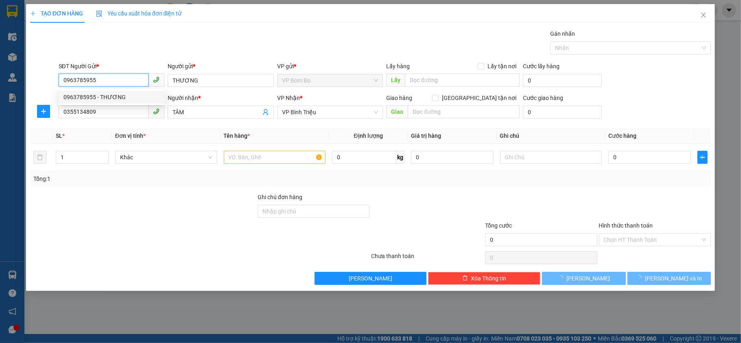
type input "30.000"
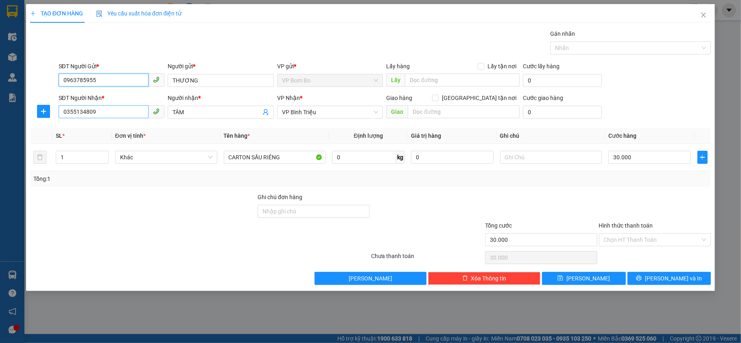
type input "0963785955"
drag, startPoint x: 113, startPoint y: 113, endPoint x: 59, endPoint y: 116, distance: 53.4
click at [59, 116] on input "0355134809" at bounding box center [104, 111] width 90 height 13
click at [109, 111] on input "SĐT Người Nhận *" at bounding box center [104, 111] width 90 height 13
click at [81, 129] on div "0355134809 - TÂM" at bounding box center [111, 129] width 96 height 9
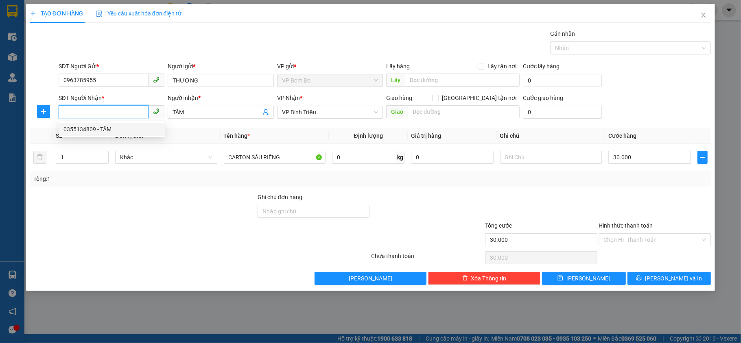
type input "0355134809"
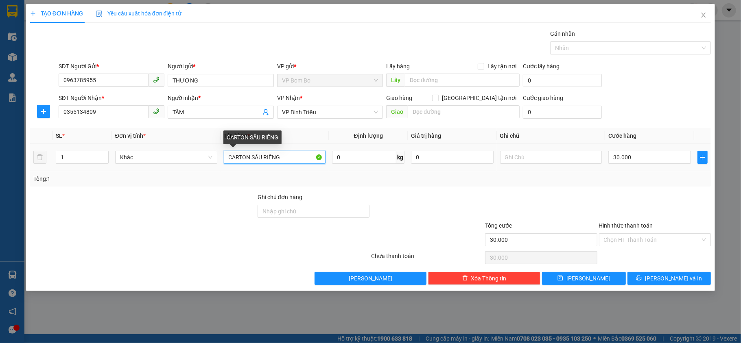
click at [282, 160] on input "CARTON SẦU RIÊNG" at bounding box center [275, 157] width 102 height 13
type input "CARTON NHỎ"
click at [431, 185] on div "Tổng: 1" at bounding box center [370, 178] width 681 height 15
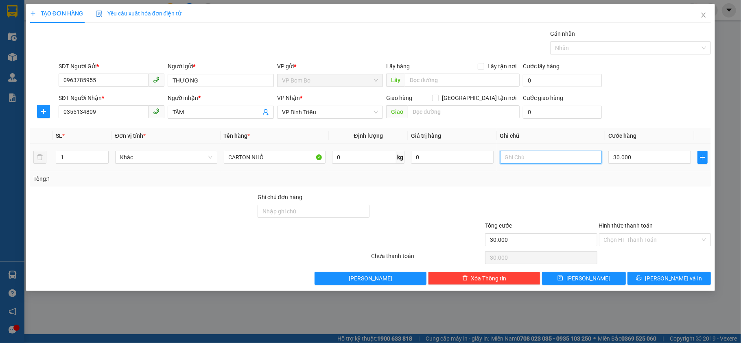
click at [521, 155] on input "text" at bounding box center [551, 157] width 102 height 13
type input "M"
type input "HÀNG DỄ VỠ XIN NHẸ TAY"
click at [676, 279] on span "[PERSON_NAME] và In" at bounding box center [673, 278] width 57 height 9
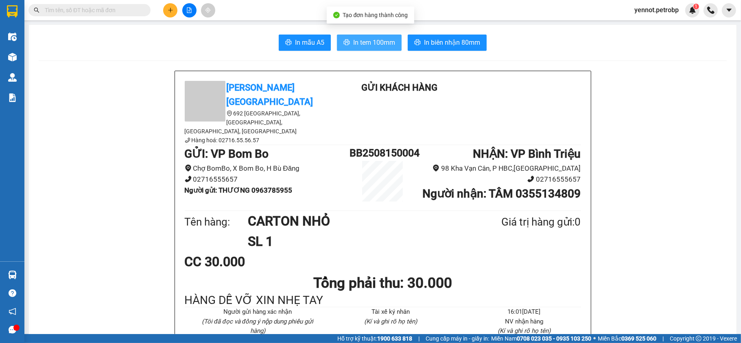
click at [376, 46] on span "In tem 100mm" at bounding box center [374, 42] width 42 height 10
click at [731, 11] on icon "caret-down" at bounding box center [728, 10] width 7 height 7
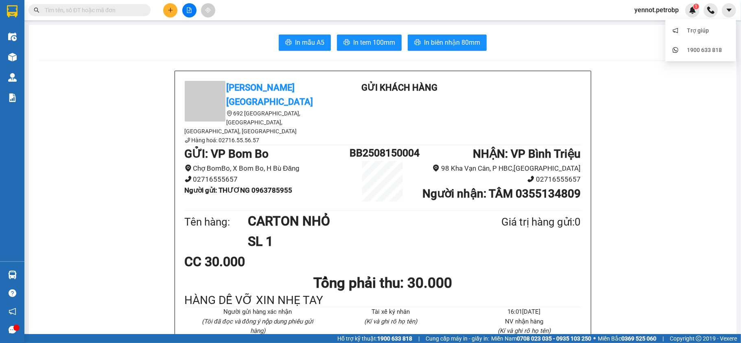
click at [630, 12] on span "yennot.petrobp" at bounding box center [656, 10] width 57 height 10
click at [651, 27] on span "Đăng xuất" at bounding box center [659, 25] width 41 height 9
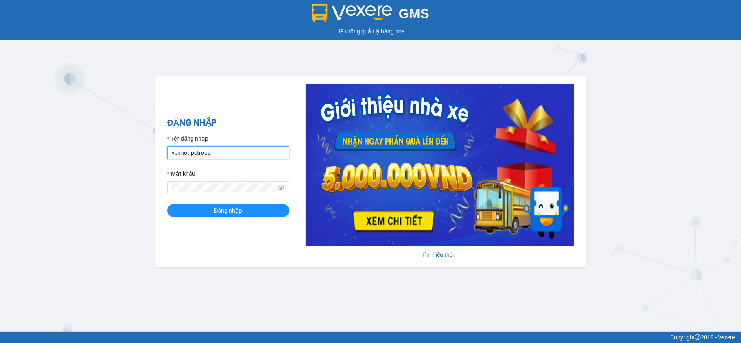
click at [250, 153] on input "yennot.petrobp" at bounding box center [228, 152] width 122 height 13
type input "sonnp.petrobp"
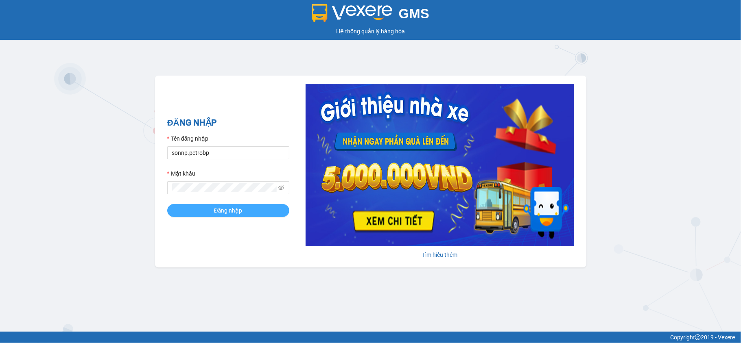
click at [243, 212] on button "Đăng nhập" at bounding box center [228, 210] width 122 height 13
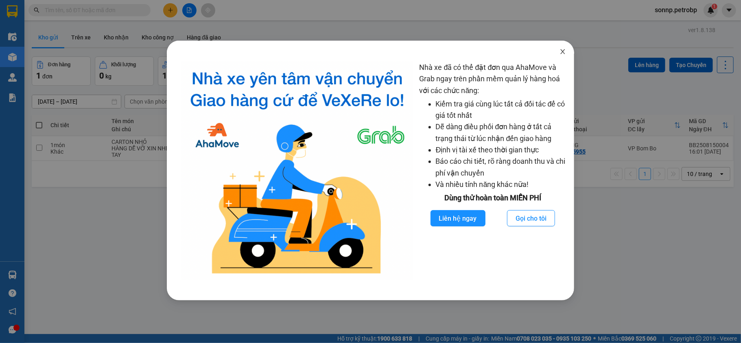
click at [563, 53] on icon "close" at bounding box center [562, 51] width 4 height 5
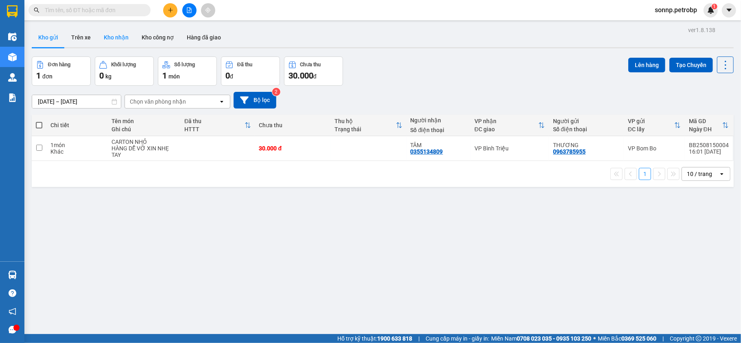
click at [121, 33] on button "Kho nhận" at bounding box center [116, 38] width 38 height 20
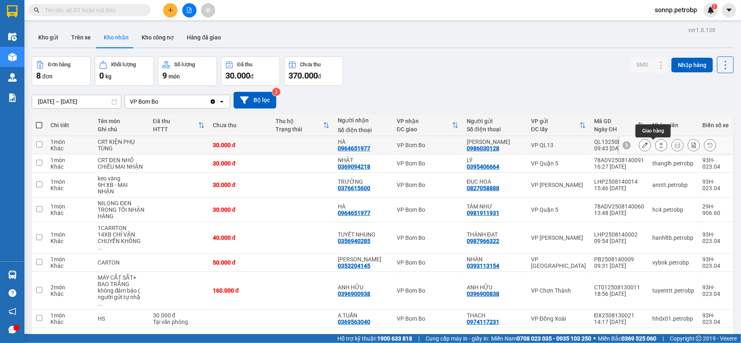
click at [659, 144] on icon at bounding box center [661, 145] width 4 height 5
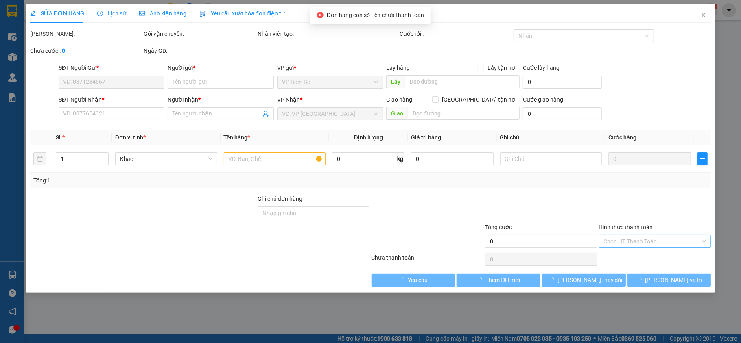
click at [622, 238] on input "Hình thức thanh toán" at bounding box center [652, 242] width 97 height 12
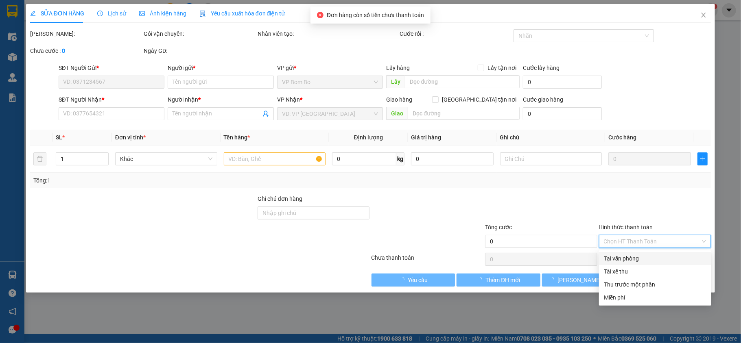
click at [625, 252] on div "Tại văn phòng" at bounding box center [655, 258] width 112 height 13
type input "0"
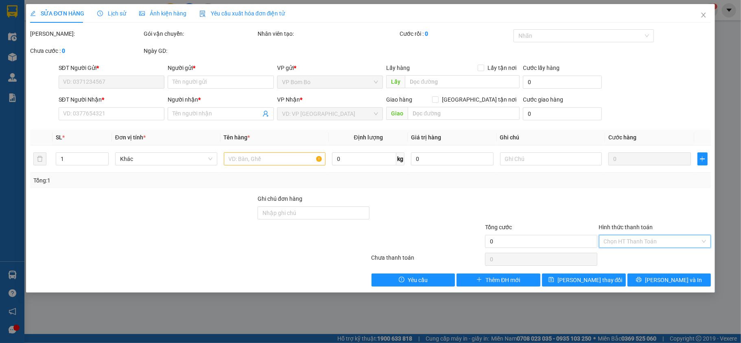
click at [671, 243] on input "Hình thức thanh toán" at bounding box center [652, 242] width 97 height 12
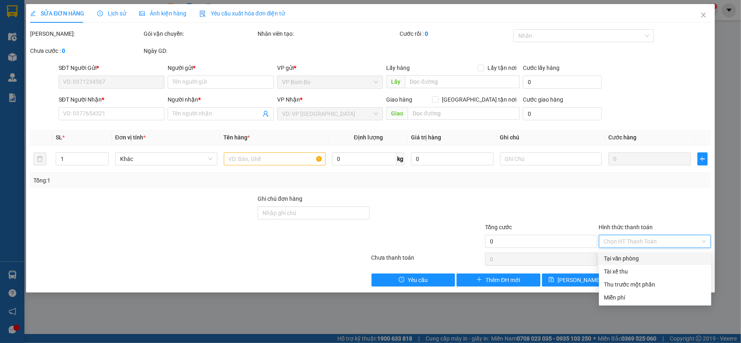
click at [640, 259] on div "Tại văn phòng" at bounding box center [655, 258] width 102 height 9
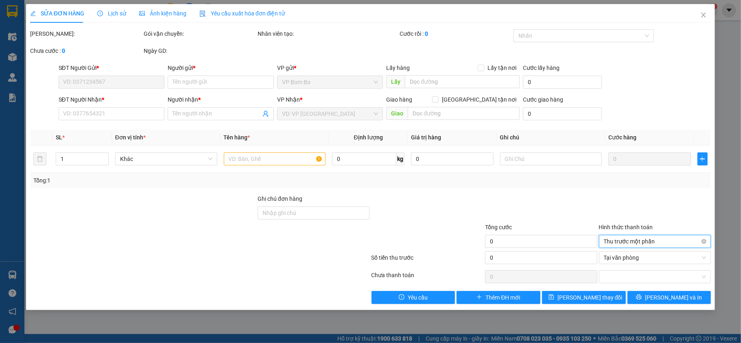
click at [659, 242] on span "Thu trước một phần" at bounding box center [655, 242] width 102 height 12
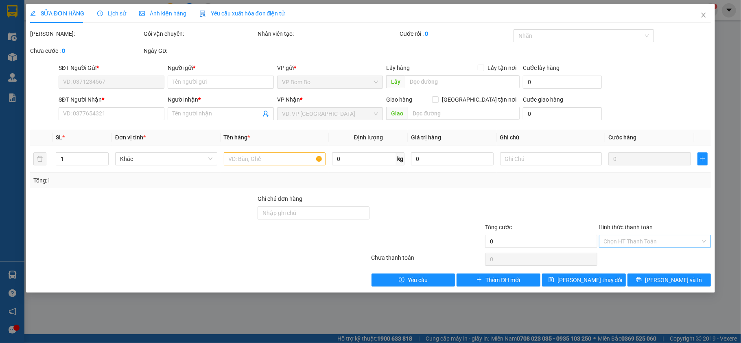
click at [673, 210] on div at bounding box center [655, 208] width 114 height 28
click at [700, 11] on span "Close" at bounding box center [703, 15] width 23 height 23
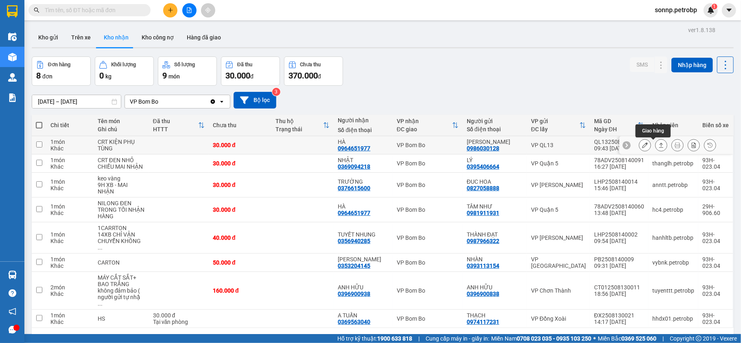
click at [658, 147] on icon at bounding box center [661, 145] width 6 height 6
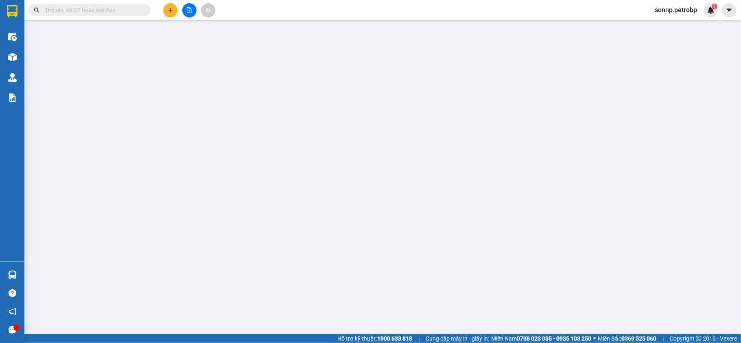
type input "0986030128"
type input "[PERSON_NAME]"
type input "0964651977"
type input "HÀ"
type input "30.000"
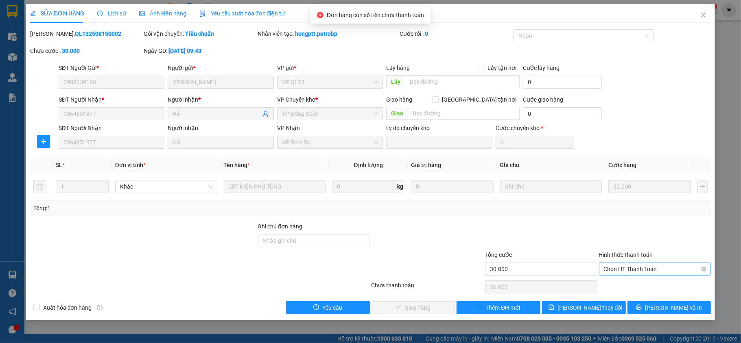
click at [661, 271] on span "Chọn HT Thanh Toán" at bounding box center [655, 269] width 102 height 12
click at [655, 284] on div "Tại văn phòng" at bounding box center [655, 286] width 102 height 9
type input "0"
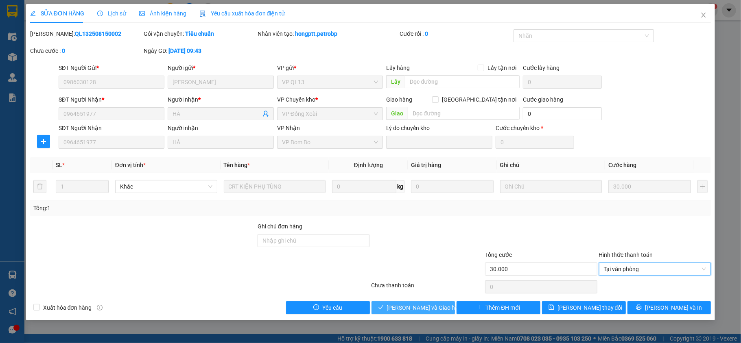
click at [417, 309] on span "[PERSON_NAME] và Giao hàng" at bounding box center [426, 307] width 78 height 9
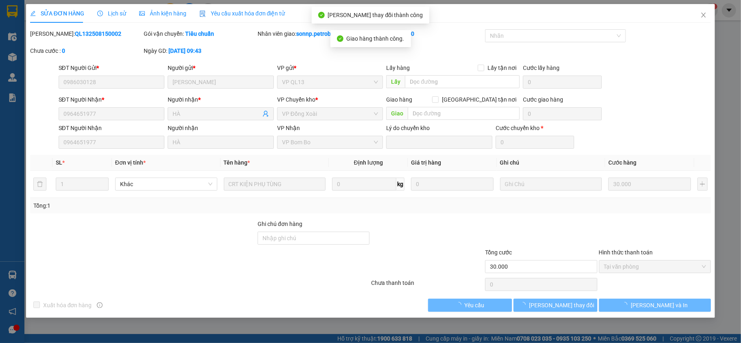
drag, startPoint x: 97, startPoint y: 33, endPoint x: 55, endPoint y: 30, distance: 41.6
click at [55, 30] on div "[PERSON_NAME]: QL132508150002" at bounding box center [86, 33] width 112 height 9
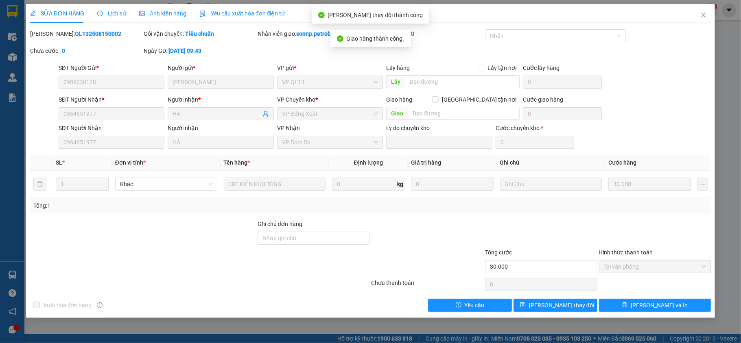
drag, startPoint x: 51, startPoint y: 33, endPoint x: 100, endPoint y: 34, distance: 49.2
click at [100, 34] on div "[PERSON_NAME]: QL132508150002" at bounding box center [86, 33] width 112 height 9
copy b "QL132508150002"
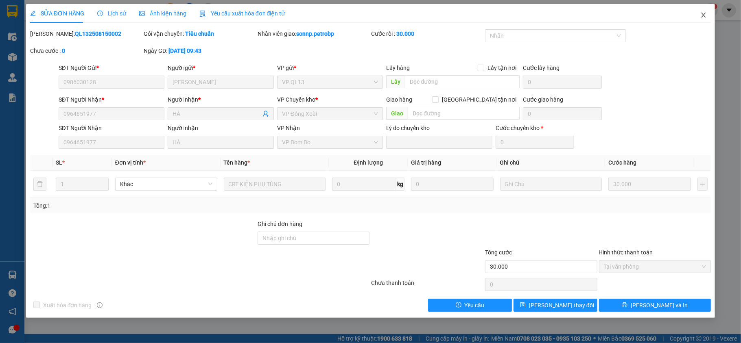
click at [703, 17] on icon "close" at bounding box center [703, 15] width 7 height 7
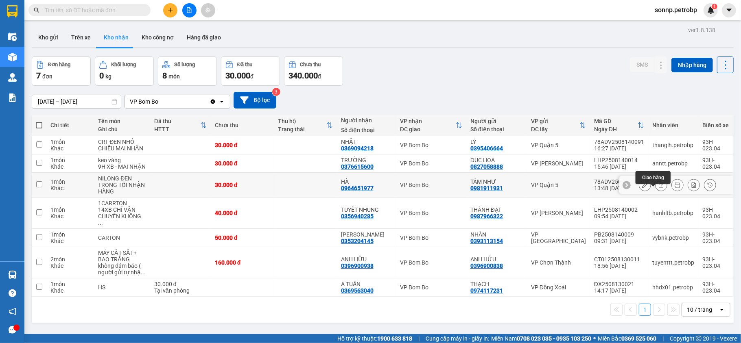
click at [658, 188] on icon at bounding box center [661, 185] width 6 height 6
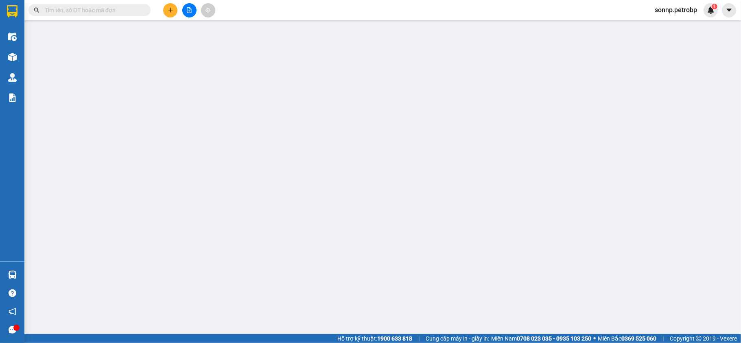
type input "0981911931"
type input "TÂM NHƯ"
type input "0964651977"
type input "HÀ"
type input "30.000"
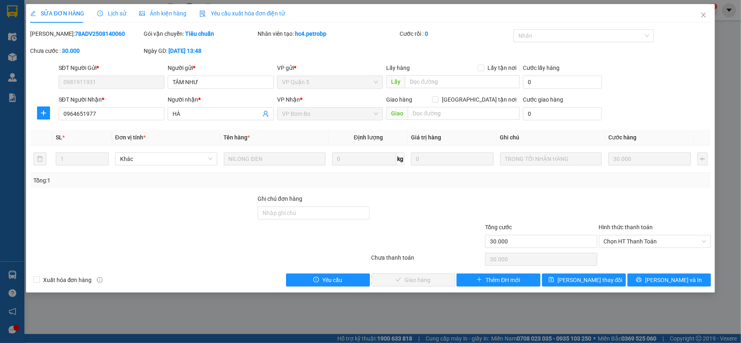
drag, startPoint x: 106, startPoint y: 34, endPoint x: 51, endPoint y: 36, distance: 54.9
click at [51, 36] on div "[PERSON_NAME]: 78ADV2508140060" at bounding box center [86, 33] width 112 height 9
copy b "78ADV2508140060"
click at [656, 238] on span "Chọn HT Thanh Toán" at bounding box center [655, 242] width 102 height 12
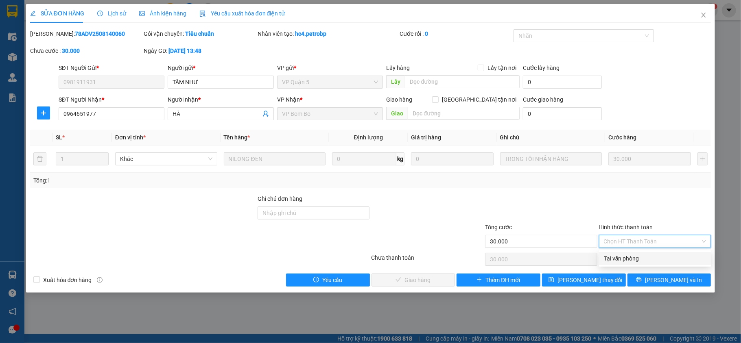
click at [653, 260] on div "Tại văn phòng" at bounding box center [655, 258] width 102 height 9
type input "0"
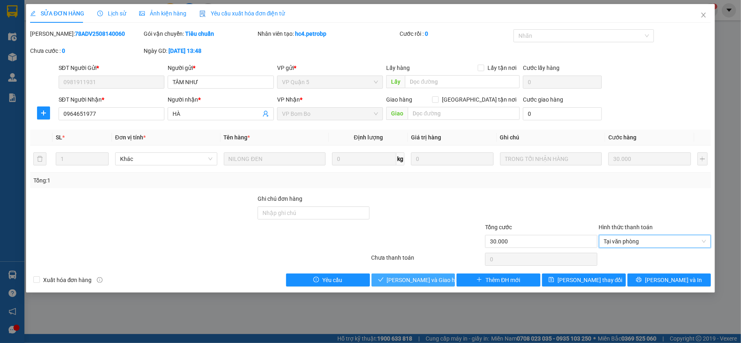
drag, startPoint x: 417, startPoint y: 281, endPoint x: 439, endPoint y: 283, distance: 22.6
click at [417, 281] on span "[PERSON_NAME] và Giao hàng" at bounding box center [426, 280] width 78 height 9
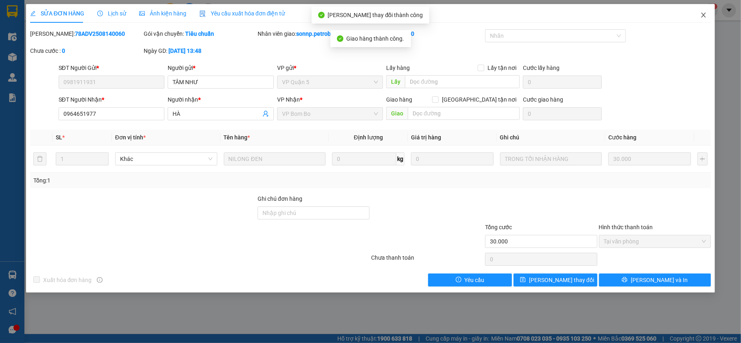
click at [700, 13] on icon "close" at bounding box center [703, 15] width 7 height 7
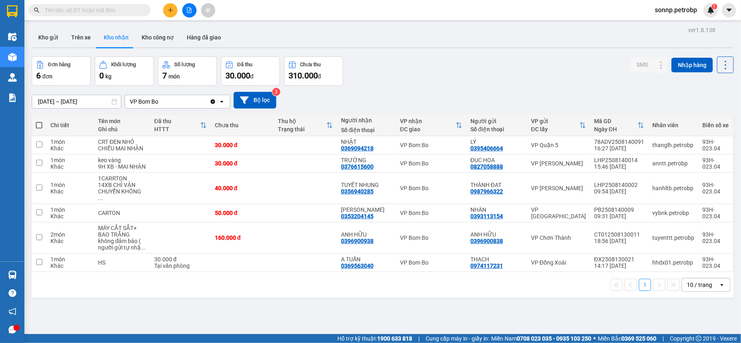
click at [303, 290] on div "1 10 / trang open" at bounding box center [382, 285] width 695 height 14
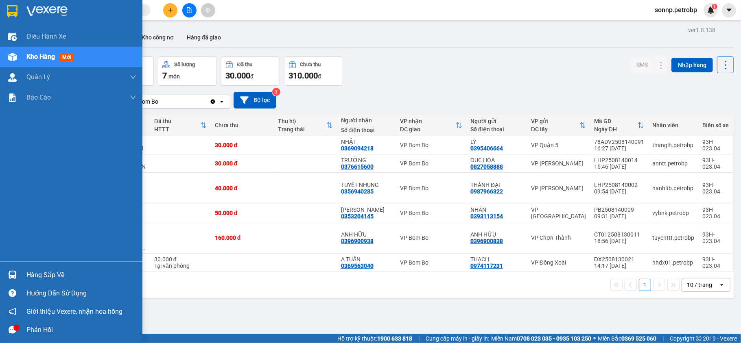
click at [18, 269] on div at bounding box center [12, 275] width 14 height 14
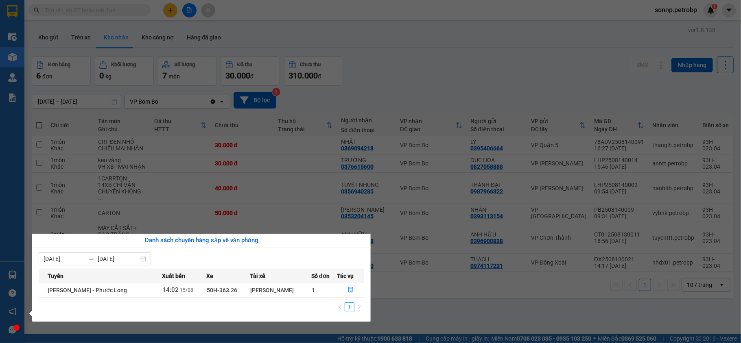
click at [11, 224] on div "Điều hành xe Kho hàng mới Quản [PERSON_NAME] lý chuyến Quản lý giao nhận mới Qu…" at bounding box center [12, 171] width 24 height 343
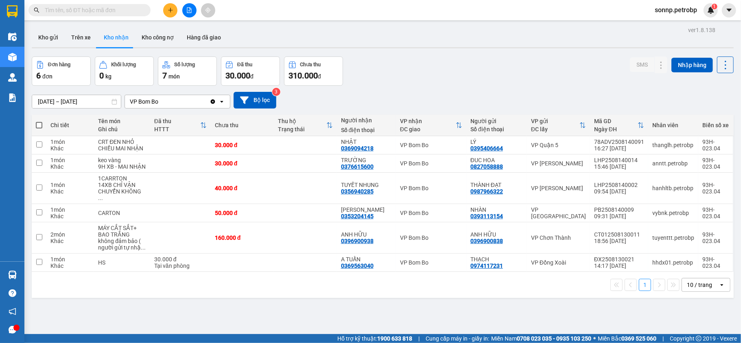
click at [172, 15] on button at bounding box center [170, 10] width 14 height 14
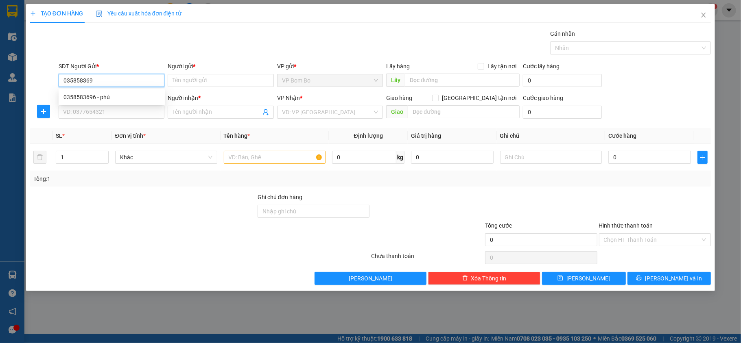
type input "0358583696"
click at [111, 92] on div "0358583696 - phú" at bounding box center [112, 97] width 106 height 13
type input "phú"
type input "0358583696"
type input "phú"
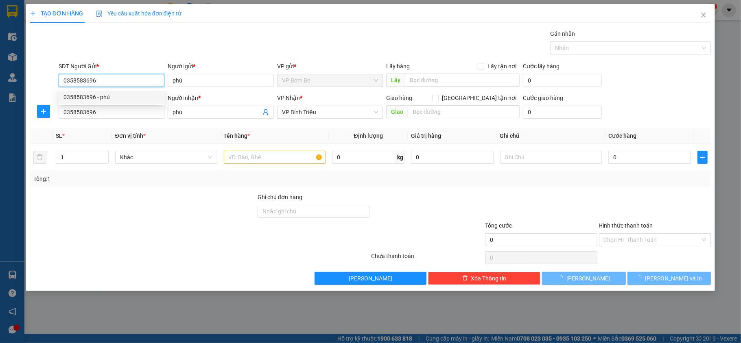
type input "30.000"
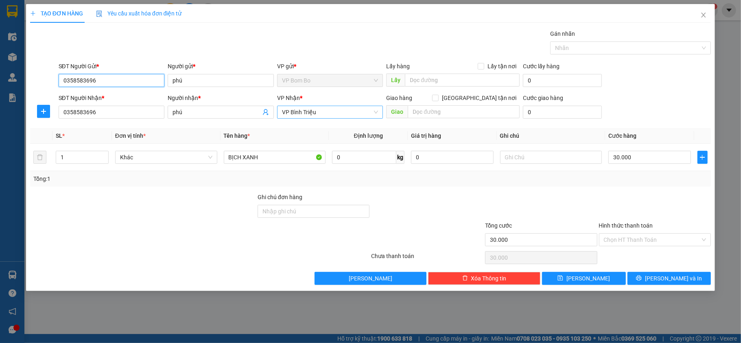
click at [354, 111] on span "VP Bình Triệu" at bounding box center [330, 112] width 96 height 12
type input "0358583696"
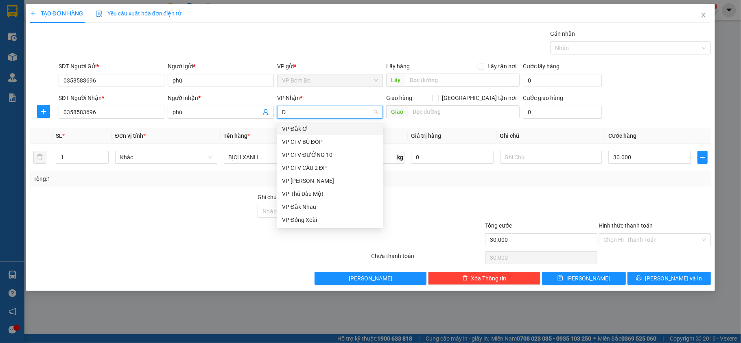
type input "Đ"
click at [327, 220] on div "VP Đồng Xoài" at bounding box center [330, 220] width 96 height 9
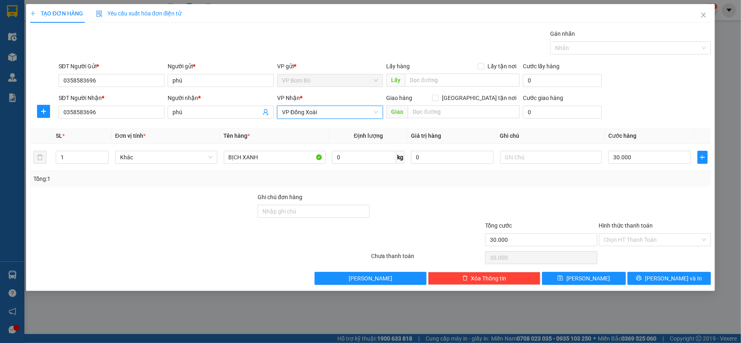
click at [42, 119] on div at bounding box center [43, 112] width 27 height 20
click at [44, 113] on icon "plus" at bounding box center [43, 111] width 7 height 7
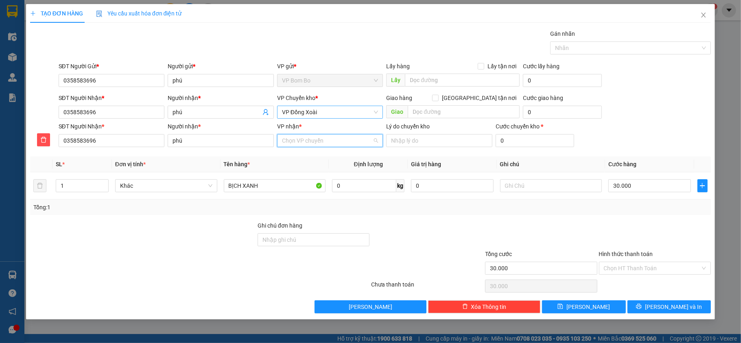
click at [309, 140] on input "VP nhận *" at bounding box center [327, 141] width 91 height 12
type input "K"
type input "BINH"
click at [308, 159] on div "VP Bình Triệu" at bounding box center [330, 157] width 96 height 9
click at [639, 184] on input "30.000" at bounding box center [649, 185] width 82 height 13
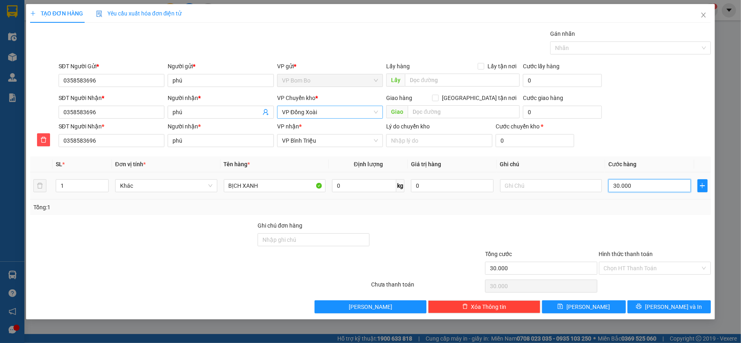
type input "00.006"
type input "6"
type input "60"
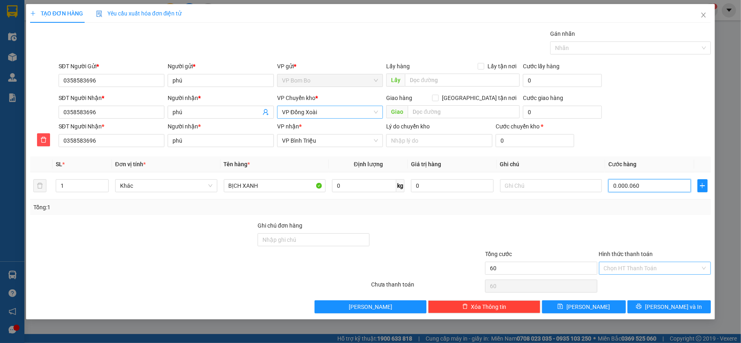
type input "0.000.060"
click at [673, 275] on input "Hình thức thanh toán" at bounding box center [652, 268] width 97 height 12
type input "60.000"
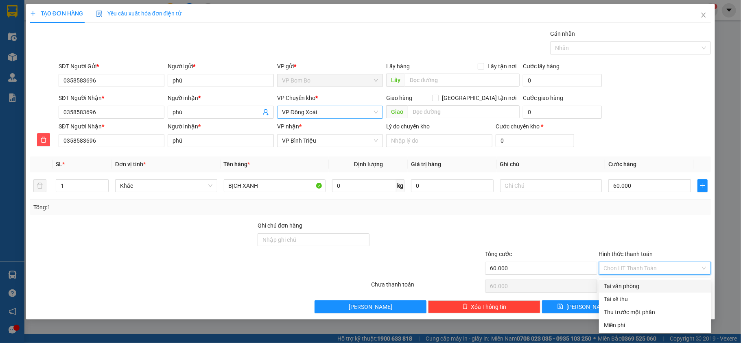
click at [672, 274] on input "Hình thức thanh toán" at bounding box center [652, 268] width 97 height 12
click at [660, 282] on div "Tại văn phòng" at bounding box center [655, 286] width 102 height 9
type input "0"
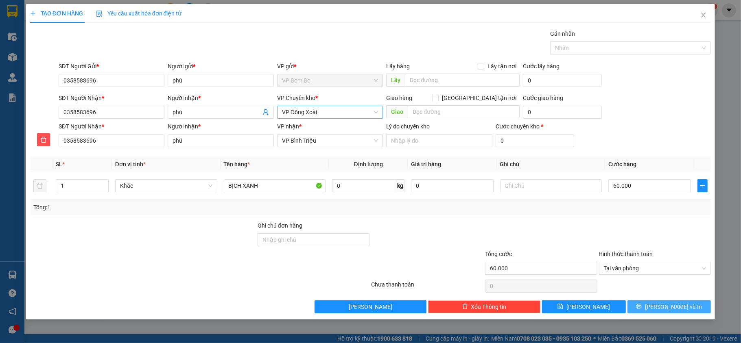
click at [685, 307] on button "[PERSON_NAME] và In" at bounding box center [669, 307] width 84 height 13
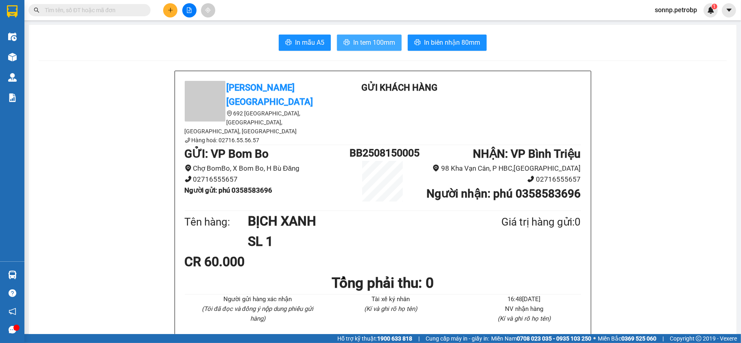
click at [376, 39] on span "In tem 100mm" at bounding box center [374, 42] width 42 height 10
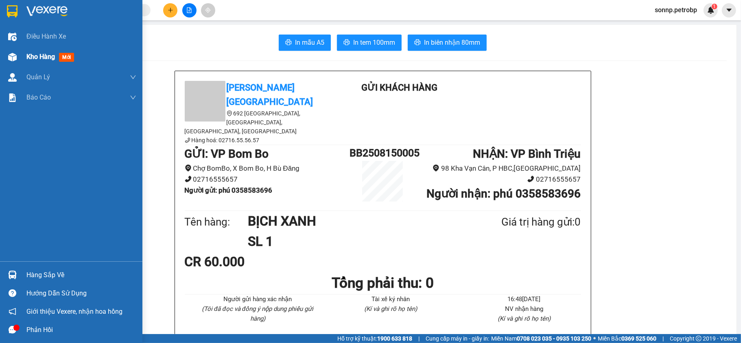
click at [34, 59] on span "Kho hàng" at bounding box center [40, 57] width 28 height 8
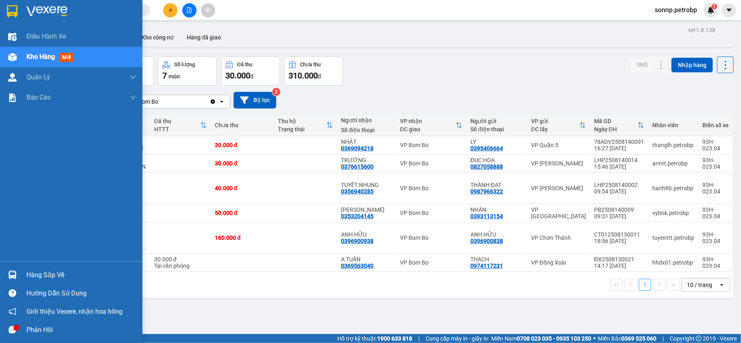
click at [15, 270] on div at bounding box center [12, 275] width 14 height 14
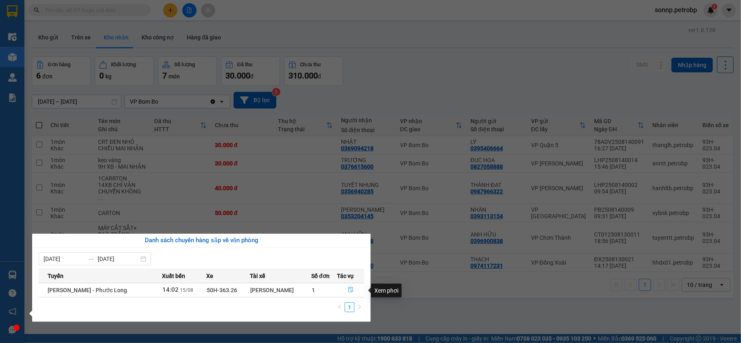
click at [350, 292] on icon "file-done" at bounding box center [351, 290] width 6 height 6
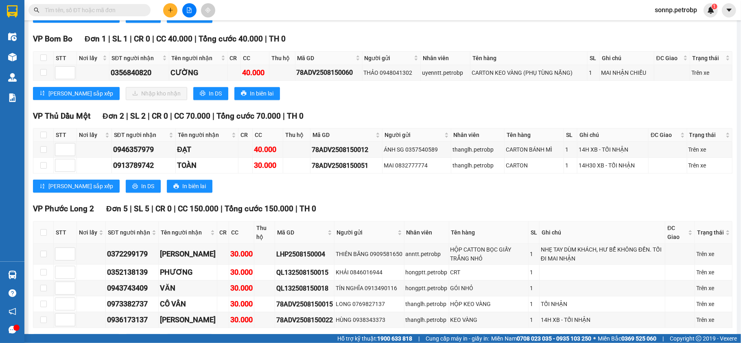
scroll to position [1572, 0]
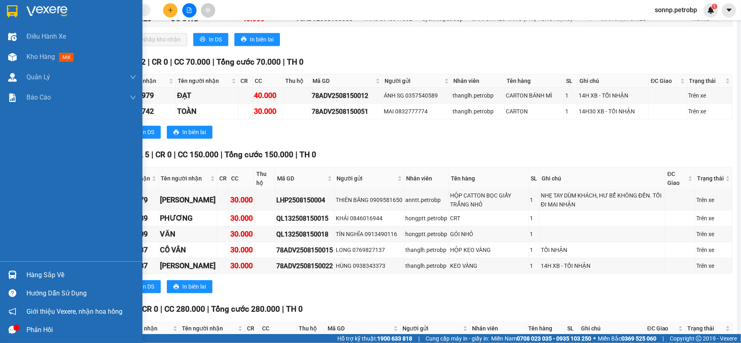
click at [17, 275] on div at bounding box center [12, 275] width 14 height 14
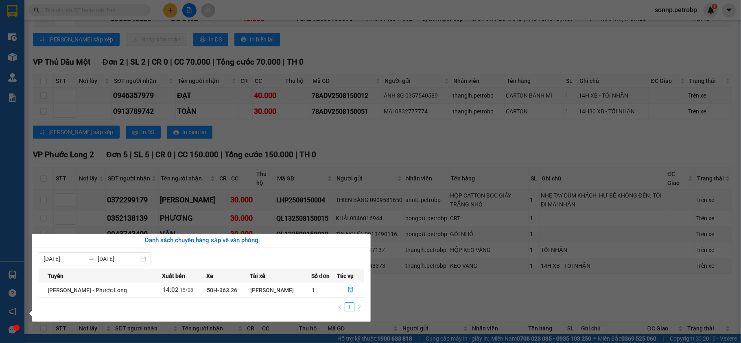
click at [246, 5] on section "Kết quả tìm kiếm ( 0 ) Bộ lọc No Data sonnp.petrobp 1 Điều hành xe Kho hàng mới…" at bounding box center [370, 171] width 741 height 343
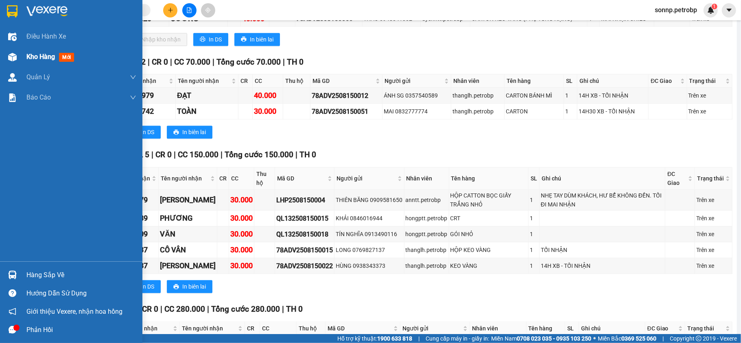
click at [17, 54] on div at bounding box center [12, 57] width 14 height 14
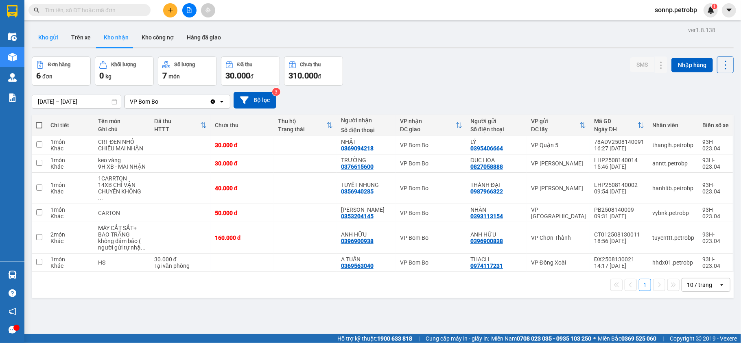
click at [49, 41] on button "Kho gửi" at bounding box center [48, 38] width 33 height 20
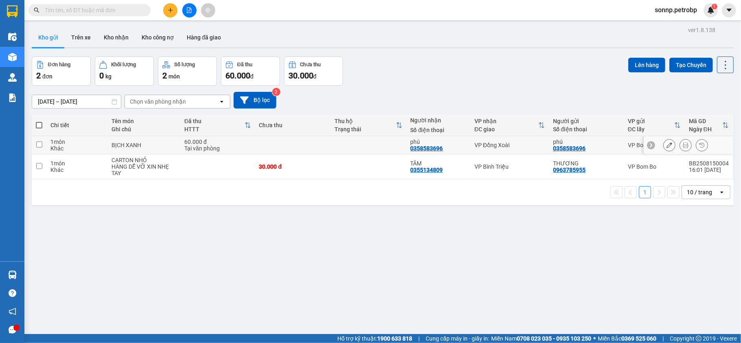
click at [278, 145] on td at bounding box center [293, 145] width 76 height 18
checkbox input "true"
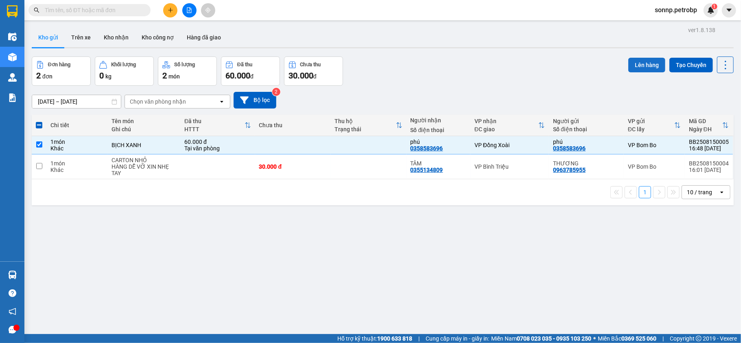
click at [640, 68] on button "Lên hàng" at bounding box center [646, 65] width 37 height 15
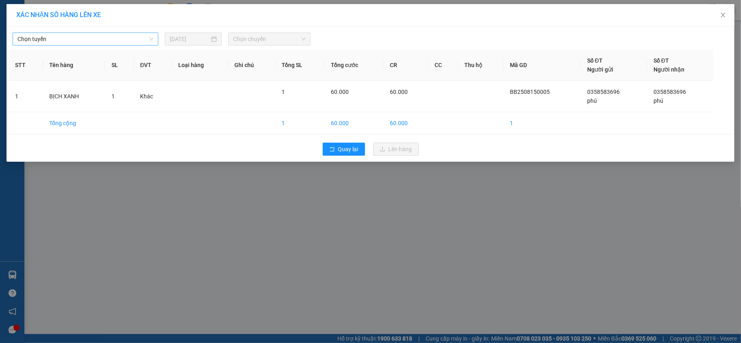
click at [102, 37] on span "Chọn tuyến" at bounding box center [85, 39] width 136 height 12
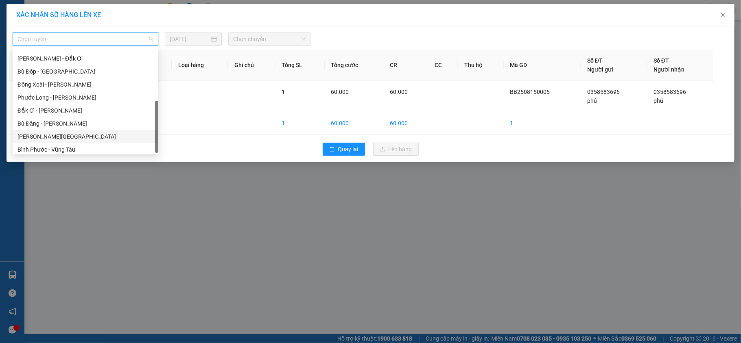
scroll to position [156, 0]
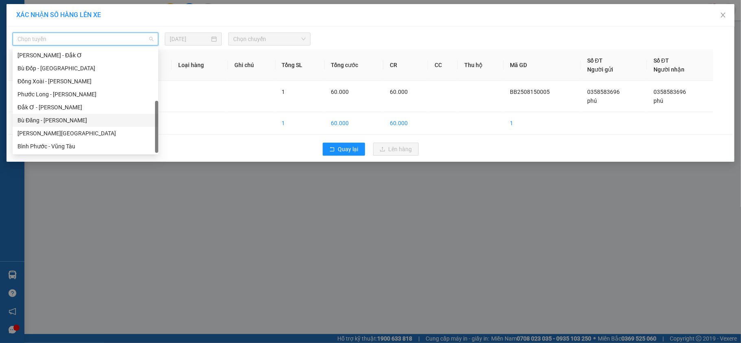
click at [75, 120] on div "Bù Đăng - [PERSON_NAME]" at bounding box center [85, 120] width 136 height 9
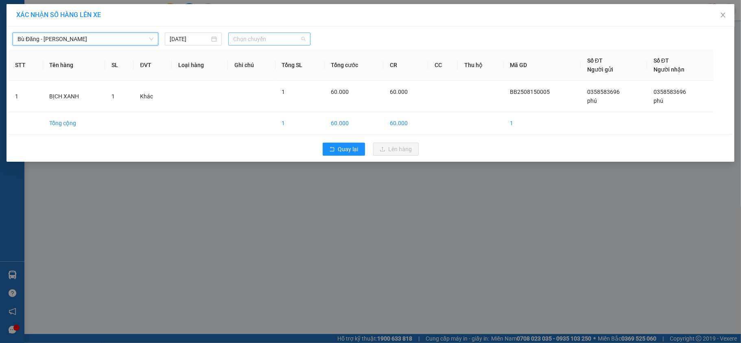
click at [262, 39] on span "Chọn chuyến" at bounding box center [269, 39] width 72 height 12
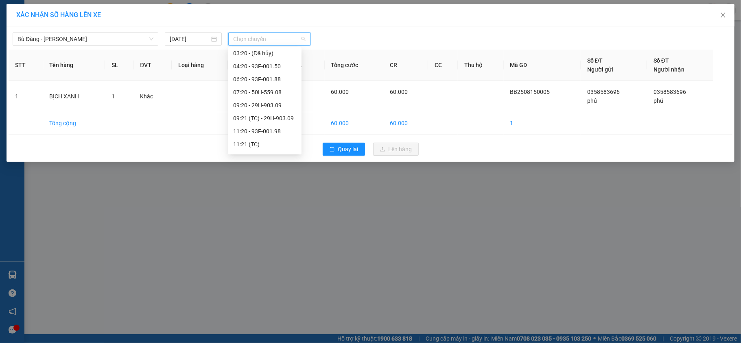
scroll to position [117, 0]
click at [279, 145] on div "17:20 - 93F-001.50" at bounding box center [264, 146] width 63 height 9
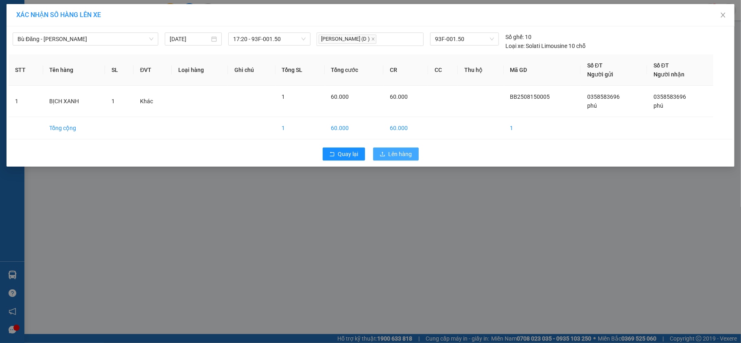
click at [397, 157] on span "Lên hàng" at bounding box center [400, 154] width 24 height 9
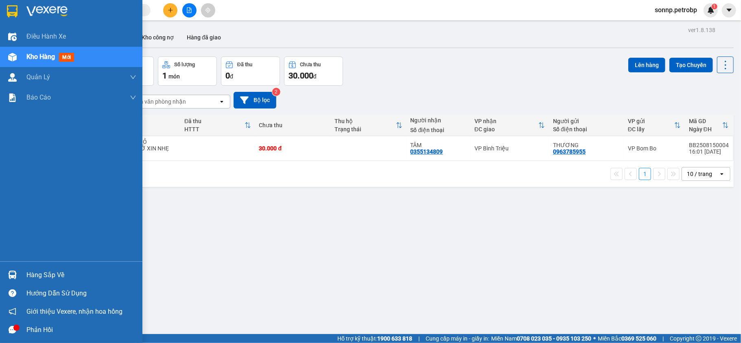
click at [15, 274] on img at bounding box center [12, 275] width 9 height 9
click at [15, 274] on div "Điều hành xe Kho hàng mới Quản [PERSON_NAME] lý chuyến Quản lý giao nhận mới Qu…" at bounding box center [71, 171] width 142 height 343
click at [25, 272] on div "Hàng sắp về" at bounding box center [71, 275] width 142 height 18
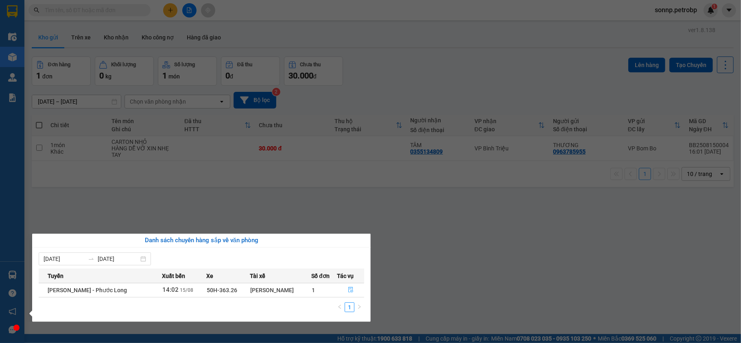
click at [347, 291] on button "button" at bounding box center [351, 290] width 26 height 13
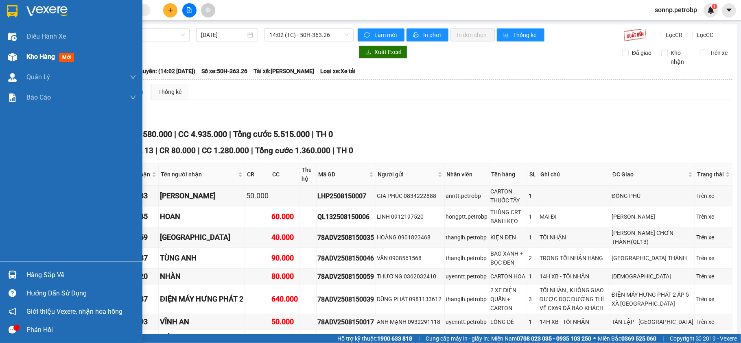
click at [40, 58] on span "Kho hàng" at bounding box center [40, 57] width 28 height 8
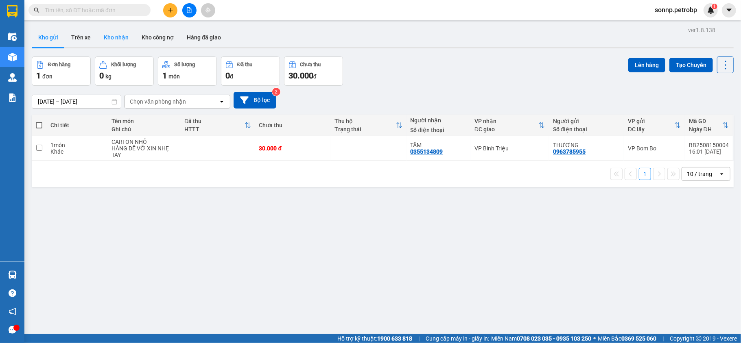
click at [121, 38] on button "Kho nhận" at bounding box center [116, 38] width 38 height 20
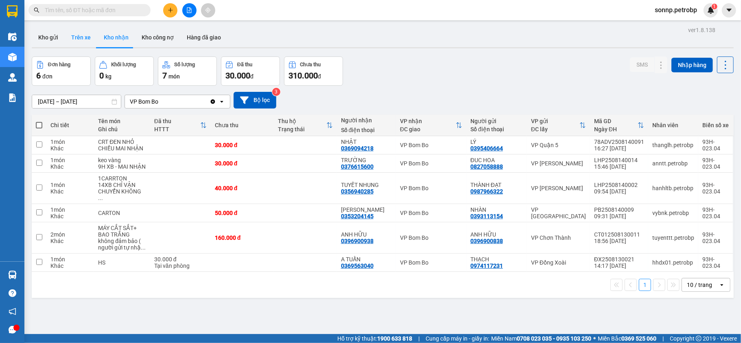
click at [86, 35] on button "Trên xe" at bounding box center [81, 38] width 33 height 20
type input "[DATE] – [DATE]"
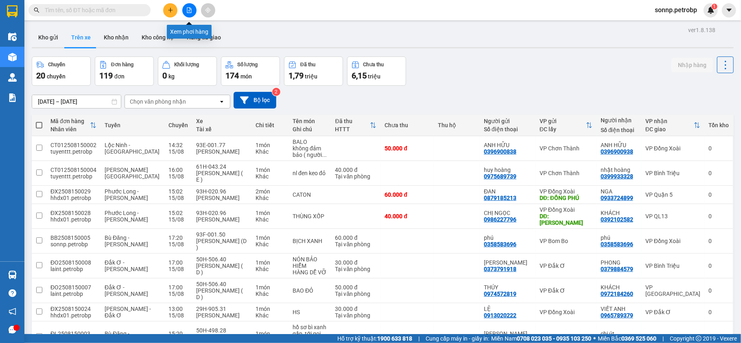
click at [188, 12] on icon "file-add" at bounding box center [189, 10] width 6 height 6
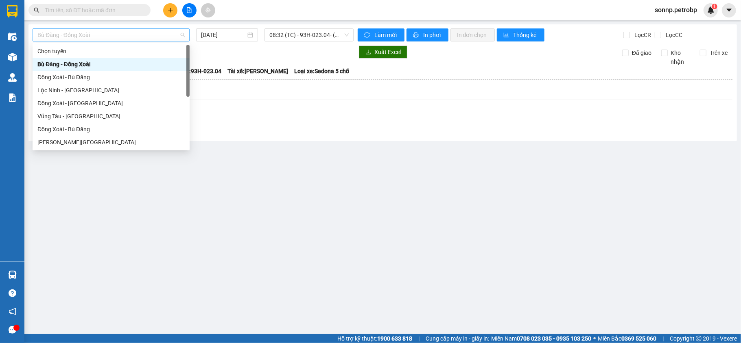
click at [98, 33] on span "Bù Đăng - Đồng Xoài" at bounding box center [110, 35] width 147 height 12
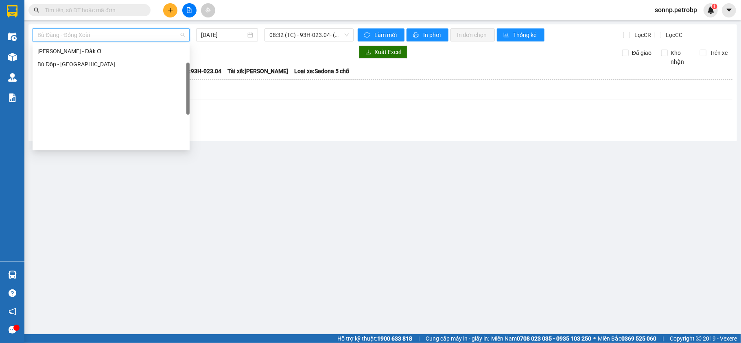
scroll to position [156, 0]
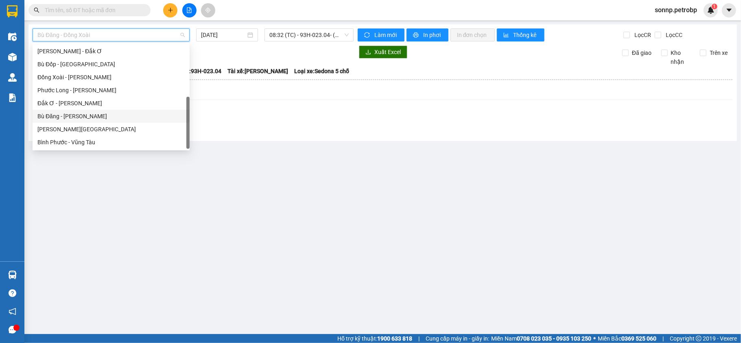
click at [101, 118] on div "Bù Đăng - [PERSON_NAME]" at bounding box center [110, 116] width 147 height 9
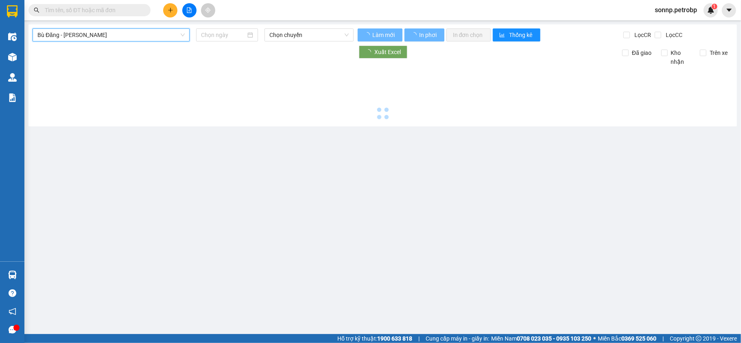
type input "[DATE]"
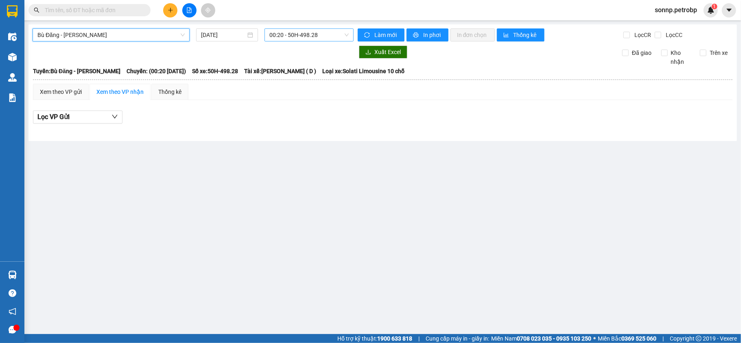
click at [321, 38] on span "00:20 - 50H-498.28" at bounding box center [308, 35] width 79 height 12
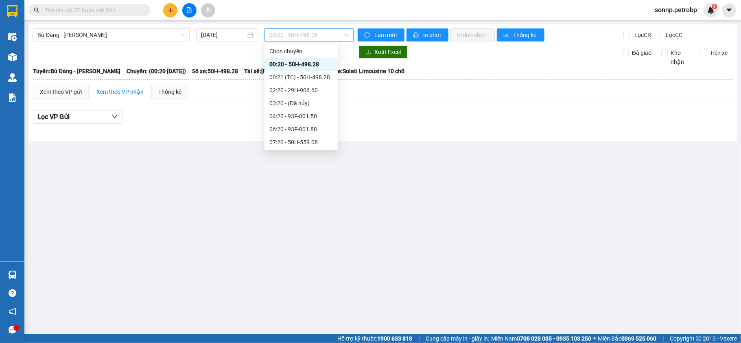
scroll to position [117, 0]
click at [305, 139] on div "17:20 - 93F-001.50" at bounding box center [300, 142] width 63 height 9
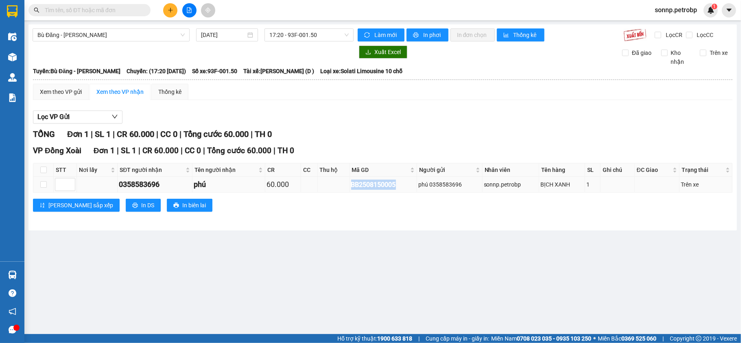
copy div "BB2508150005"
drag, startPoint x: 350, startPoint y: 189, endPoint x: 396, endPoint y: 189, distance: 45.6
click at [396, 189] on div "BB2508150005" at bounding box center [383, 185] width 64 height 10
click at [113, 12] on input "text" at bounding box center [93, 10] width 96 height 9
paste input "BB2508150005"
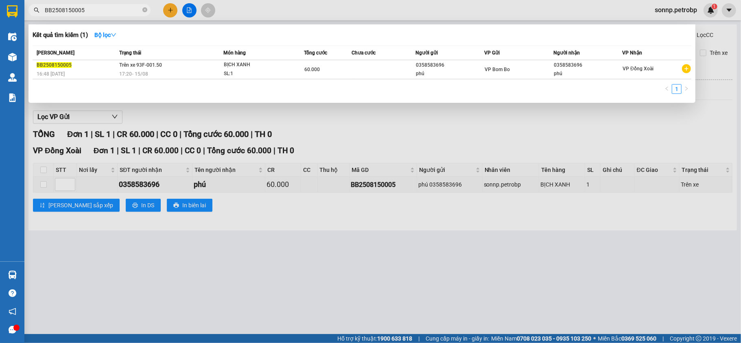
type input "BB2508150005"
click at [381, 220] on div at bounding box center [370, 171] width 741 height 343
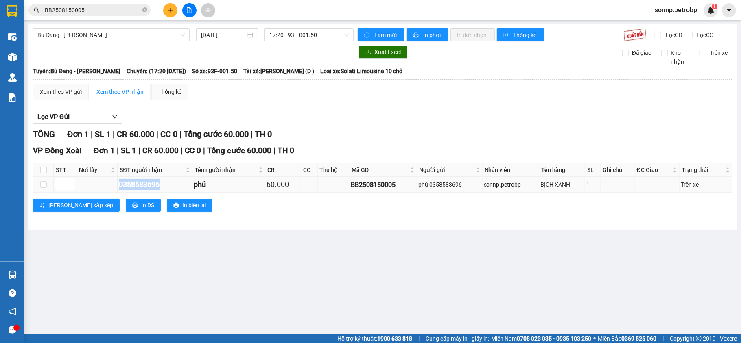
drag, startPoint x: 166, startPoint y: 184, endPoint x: 117, endPoint y: 186, distance: 48.8
click at [117, 186] on tr "0358583696 phú 60.000 BB2508150005 phú 0358583696 sonnp.petrobp BỊCH XANH 1 Trê…" at bounding box center [382, 185] width 699 height 16
copy div "0358583696"
